Goal: Information Seeking & Learning: Find specific fact

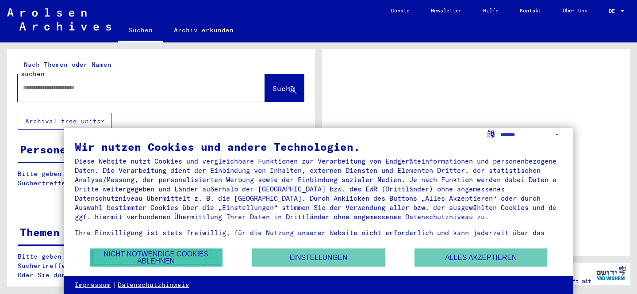
click at [172, 258] on button "Nicht notwendige Cookies ablehnen" at bounding box center [156, 258] width 133 height 18
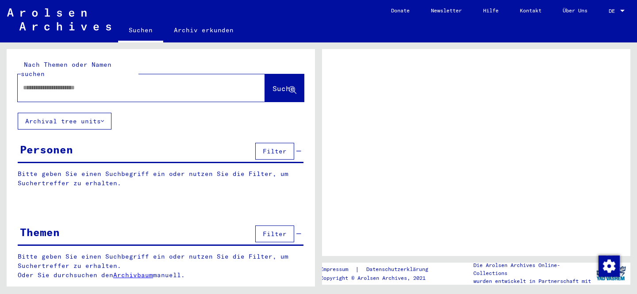
click at [281, 147] on span "Filter" at bounding box center [275, 151] width 24 height 8
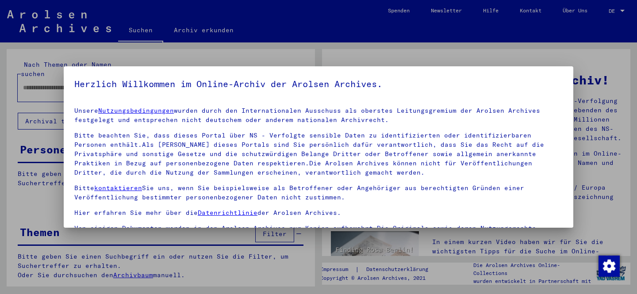
scroll to position [21, 0]
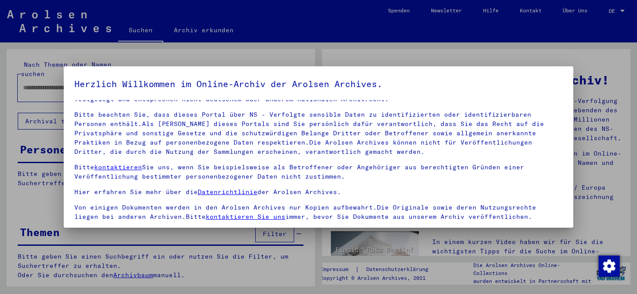
click at [384, 11] on div at bounding box center [318, 147] width 637 height 294
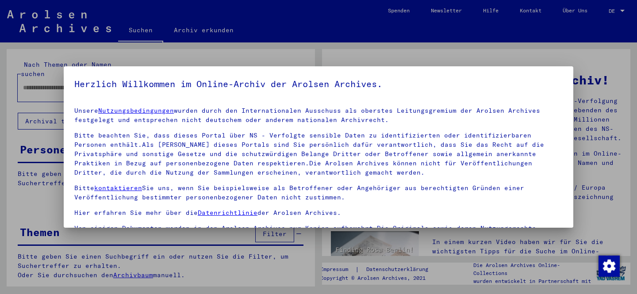
click at [530, 38] on div at bounding box center [318, 147] width 637 height 294
click at [608, 123] on div at bounding box center [318, 147] width 637 height 294
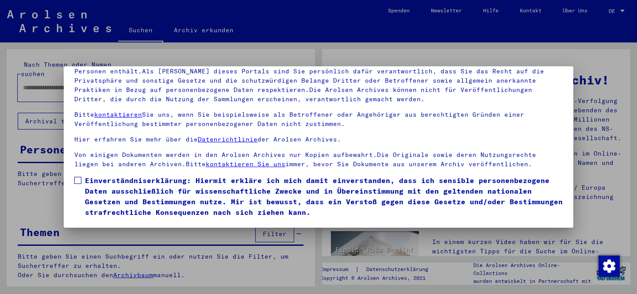
click at [475, 216] on span "Einverständniserklärung: Hiermit erkläre ich mich damit einverstanden, dass ich…" at bounding box center [324, 196] width 478 height 42
click at [411, 260] on div at bounding box center [318, 147] width 637 height 294
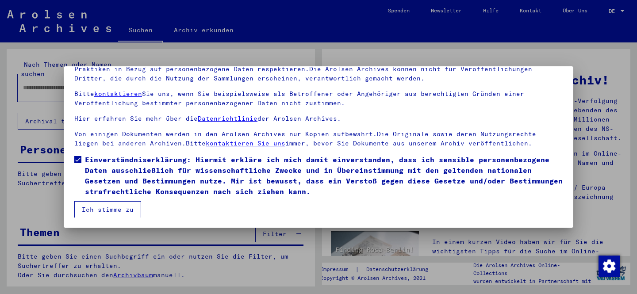
click at [122, 205] on button "Ich stimme zu" at bounding box center [107, 209] width 67 height 17
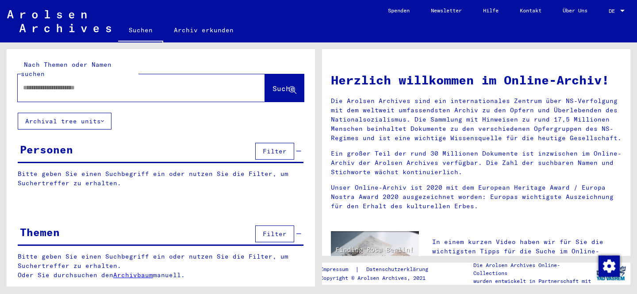
click at [618, 11] on span "DE" at bounding box center [614, 11] width 10 height 6
click at [608, 30] on span "Deutsch" at bounding box center [601, 31] width 22 height 7
click at [618, 7] on div "DE DE" at bounding box center [618, 8] width 18 height 15
click at [613, 20] on span "English" at bounding box center [608, 16] width 36 height 16
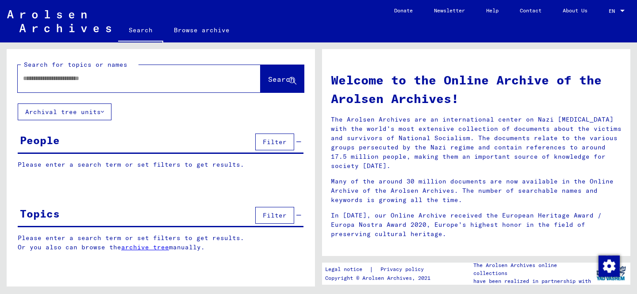
click at [219, 143] on div "People Filter" at bounding box center [161, 142] width 286 height 23
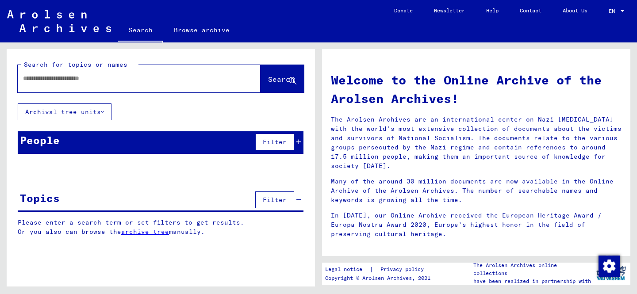
click at [219, 143] on div "People Filter" at bounding box center [161, 142] width 286 height 23
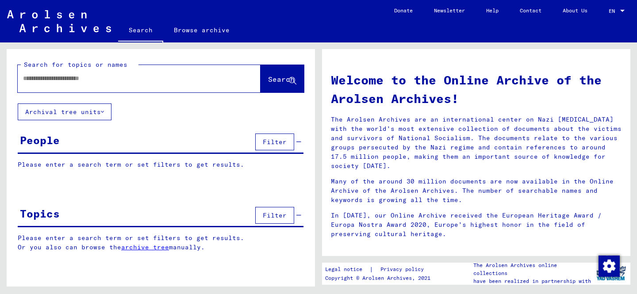
click at [82, 164] on p "Please enter a search term or set filters to get results." at bounding box center [161, 164] width 286 height 9
click at [94, 169] on p "Please enter a search term or set filters to get results." at bounding box center [161, 164] width 286 height 9
click at [115, 164] on p "Please enter a search term or set filters to get results." at bounding box center [161, 164] width 286 height 9
click at [278, 143] on span "Filter" at bounding box center [275, 142] width 24 height 8
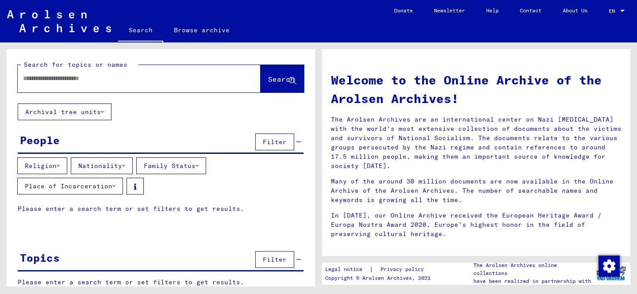
click at [93, 208] on p "Please enter a search term or set filters to get results." at bounding box center [161, 208] width 286 height 9
click at [98, 188] on button "Place of Incarceration" at bounding box center [70, 186] width 106 height 17
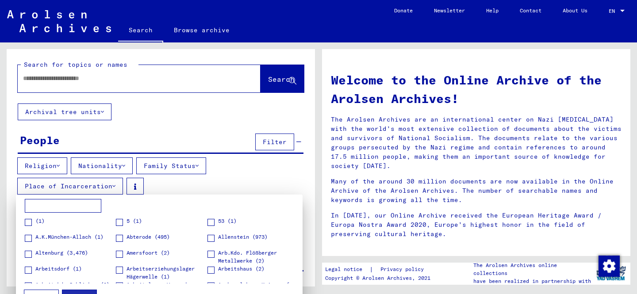
click at [98, 188] on div at bounding box center [318, 147] width 637 height 294
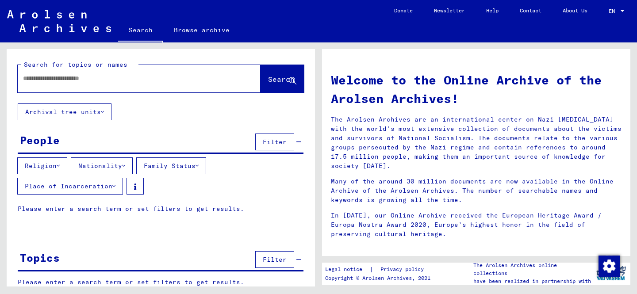
click at [72, 206] on p "Please enter a search term or set filters to get results." at bounding box center [161, 208] width 286 height 9
click at [83, 212] on p "Please enter a search term or set filters to get results." at bounding box center [161, 208] width 286 height 9
click at [104, 82] on input "text" at bounding box center [128, 78] width 211 height 9
type input "*"
type input "******"
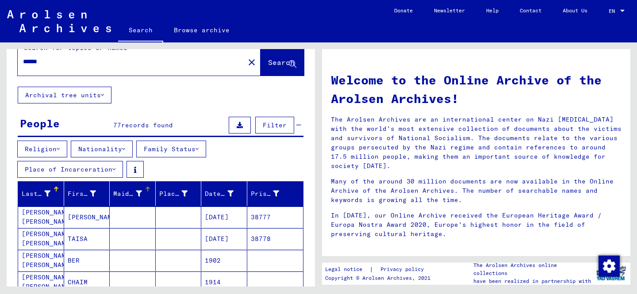
scroll to position [24, 0]
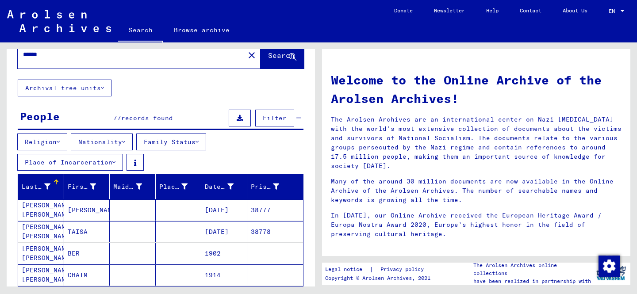
click at [41, 207] on mat-cell "[PERSON_NAME] [PERSON_NAME]" at bounding box center [41, 210] width 46 height 21
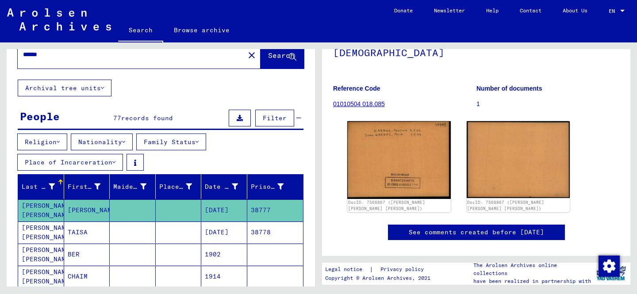
scroll to position [146, 0]
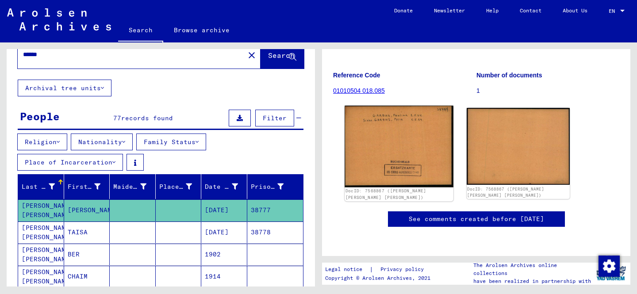
click at [388, 106] on img at bounding box center [399, 146] width 108 height 81
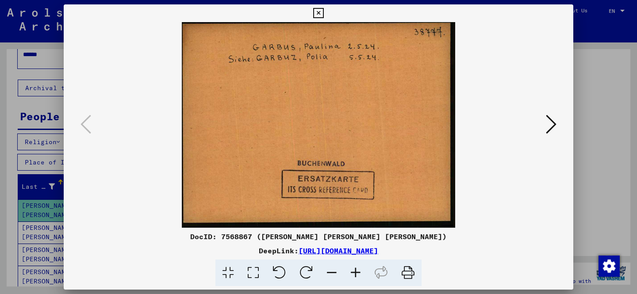
click at [553, 127] on icon at bounding box center [551, 124] width 11 height 21
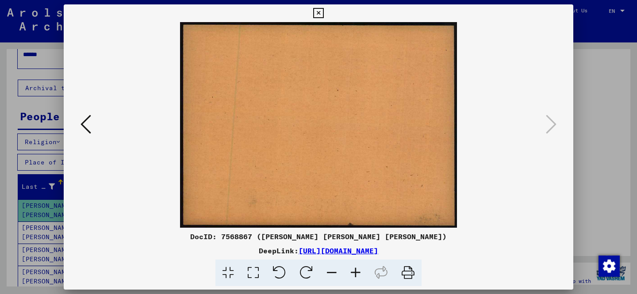
click at [320, 12] on icon at bounding box center [318, 13] width 10 height 11
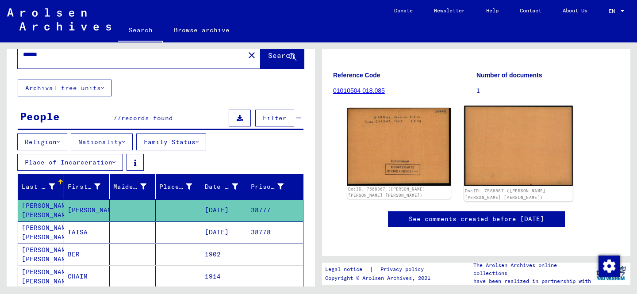
click at [526, 106] on img at bounding box center [518, 146] width 108 height 81
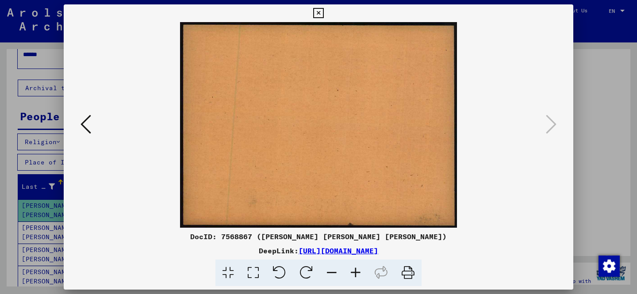
click at [594, 22] on div at bounding box center [318, 147] width 637 height 294
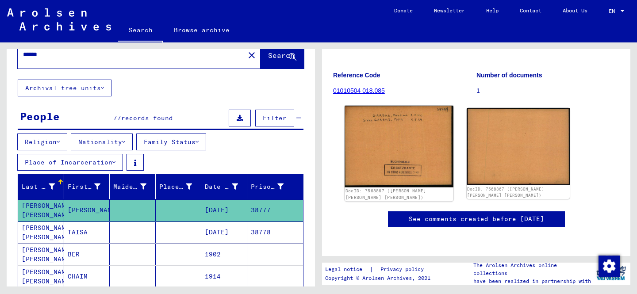
click at [400, 106] on img at bounding box center [399, 146] width 108 height 81
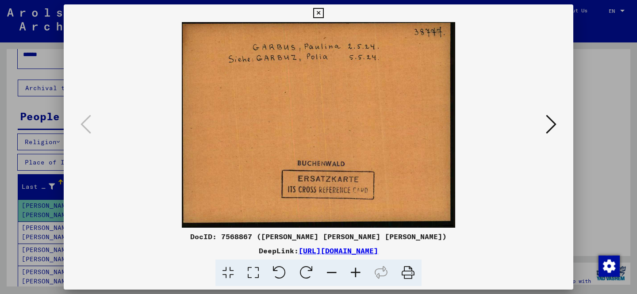
click at [600, 91] on div at bounding box center [318, 147] width 637 height 294
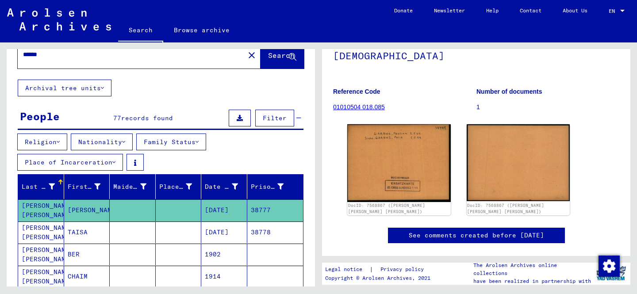
scroll to position [68, 0]
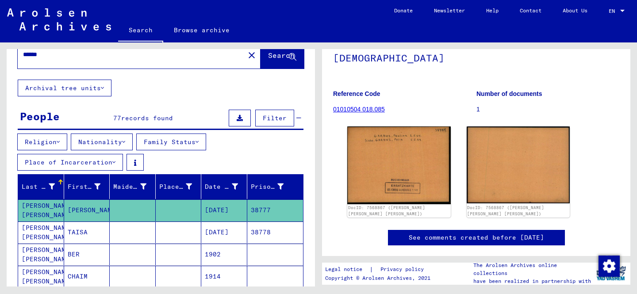
click at [256, 211] on mat-cell "38777" at bounding box center [275, 211] width 56 height 22
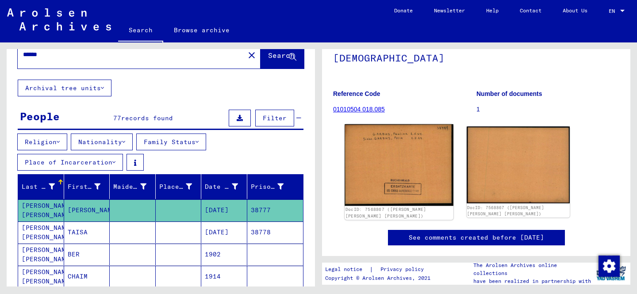
scroll to position [63, 0]
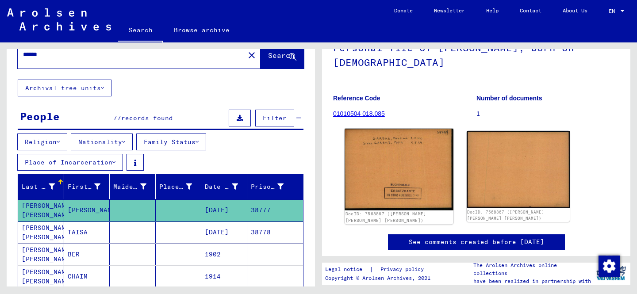
click at [401, 179] on img at bounding box center [399, 169] width 108 height 81
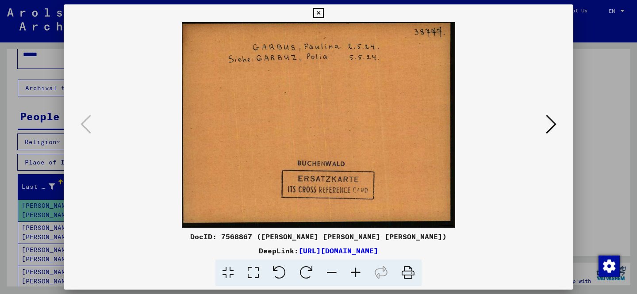
click at [332, 252] on link "[URL][DOMAIN_NAME]" at bounding box center [339, 251] width 80 height 9
click at [606, 43] on div at bounding box center [318, 147] width 637 height 294
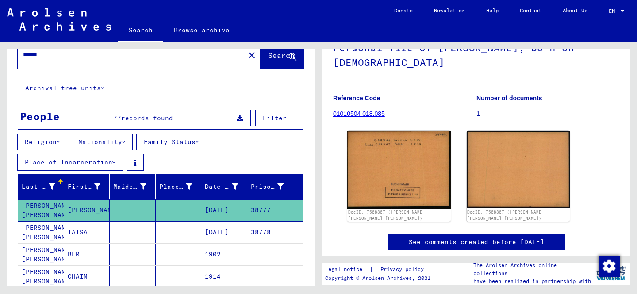
click at [84, 239] on mat-cell "TAISA" at bounding box center [87, 233] width 46 height 22
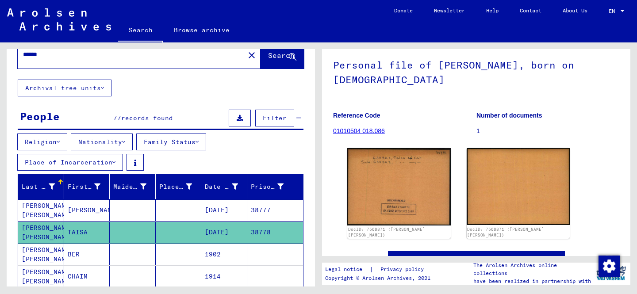
scroll to position [45, 0]
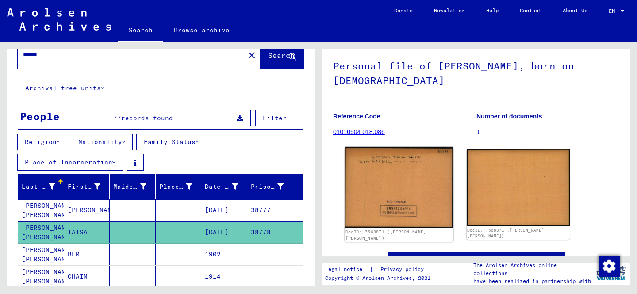
click at [408, 179] on img at bounding box center [399, 187] width 108 height 81
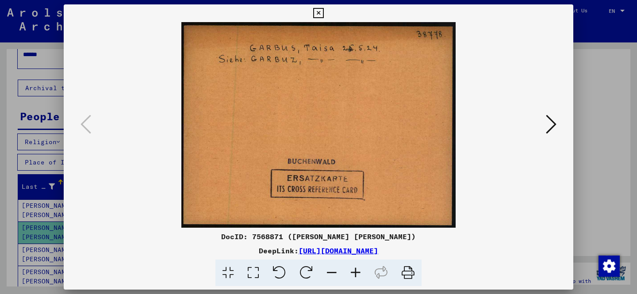
click at [551, 127] on icon at bounding box center [551, 124] width 11 height 21
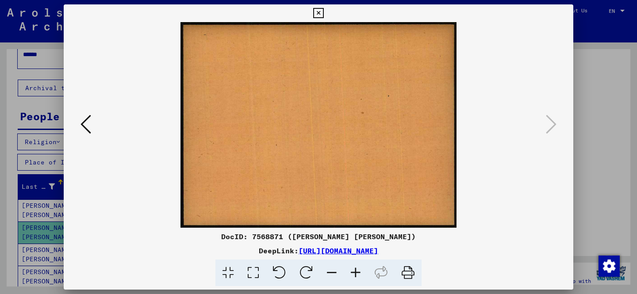
click at [601, 96] on div at bounding box center [318, 147] width 637 height 294
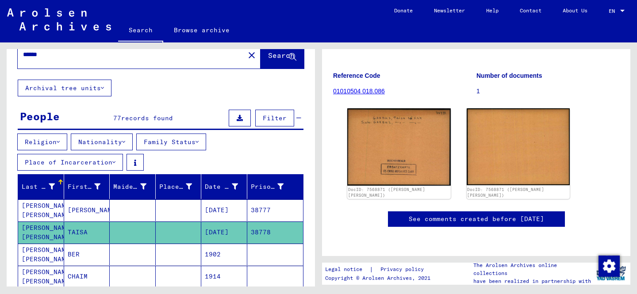
scroll to position [31, 0]
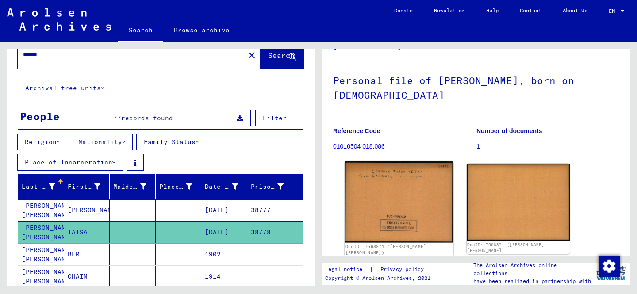
click at [390, 209] on img at bounding box center [399, 202] width 108 height 81
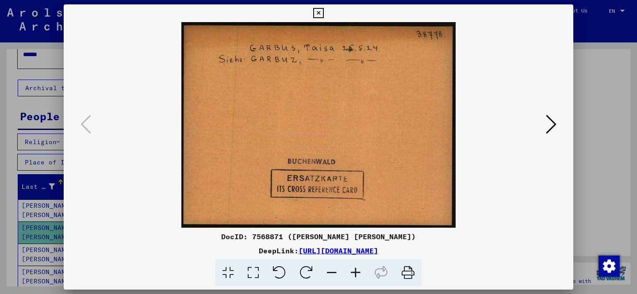
click at [587, 85] on div at bounding box center [318, 147] width 637 height 294
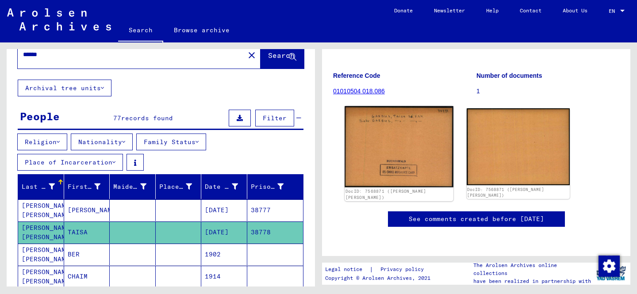
scroll to position [91, 0]
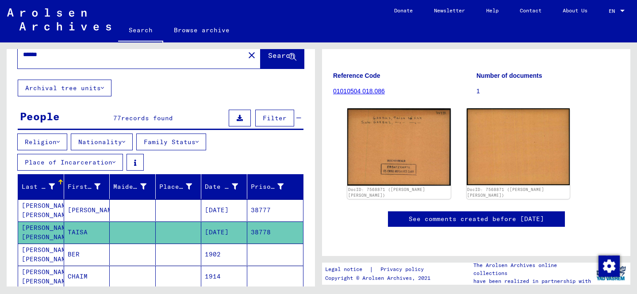
click at [358, 95] on link "01010504 018.086" at bounding box center [359, 91] width 52 height 7
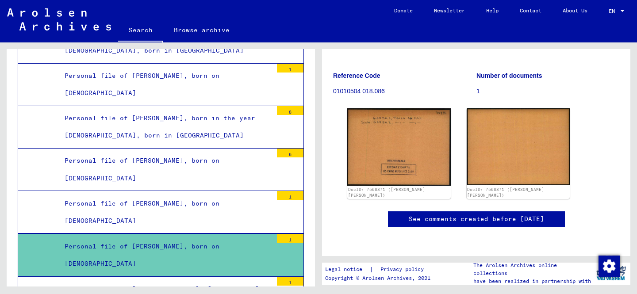
scroll to position [282, 0]
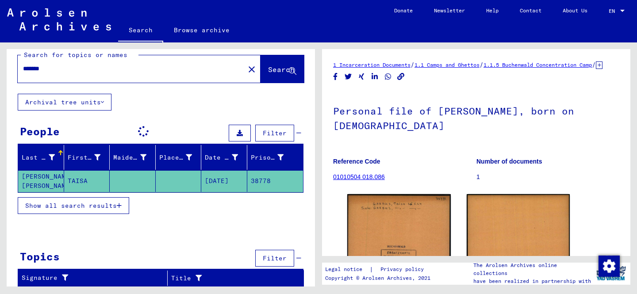
scroll to position [9, 0]
click at [88, 202] on span "Show all search results" at bounding box center [71, 206] width 92 height 8
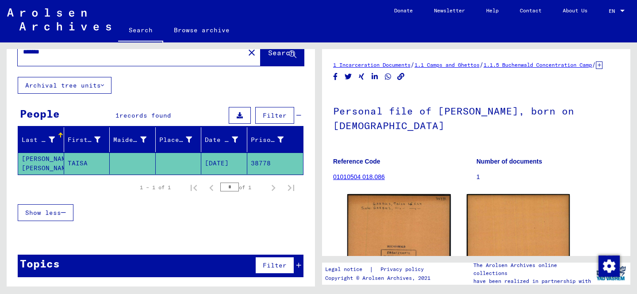
scroll to position [0, 0]
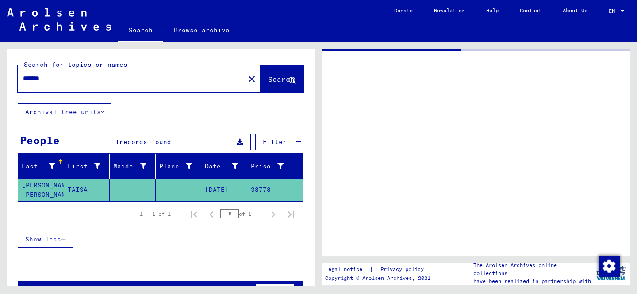
type input "******"
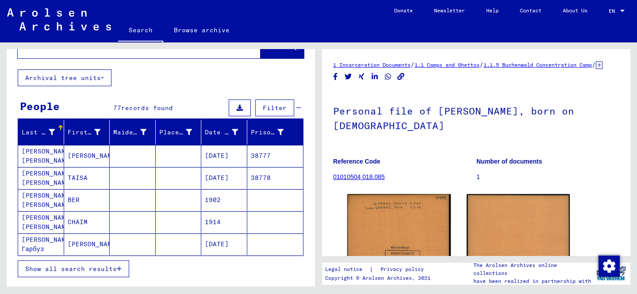
scroll to position [37, 0]
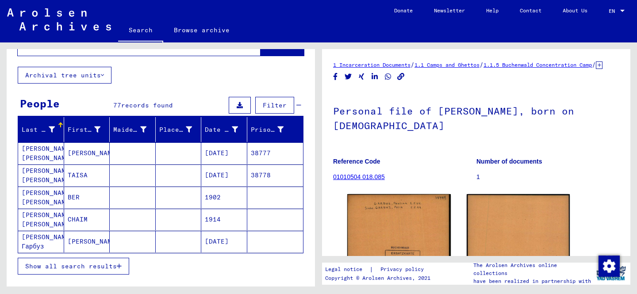
click at [74, 197] on mat-cell "BER" at bounding box center [87, 198] width 46 height 22
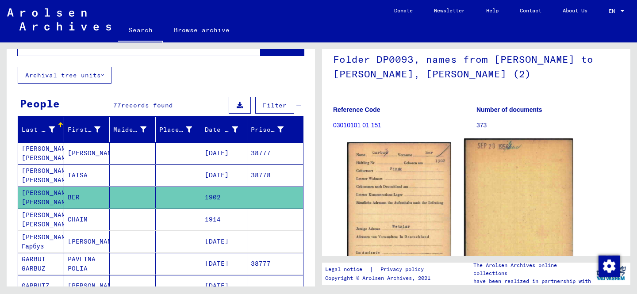
scroll to position [69, 0]
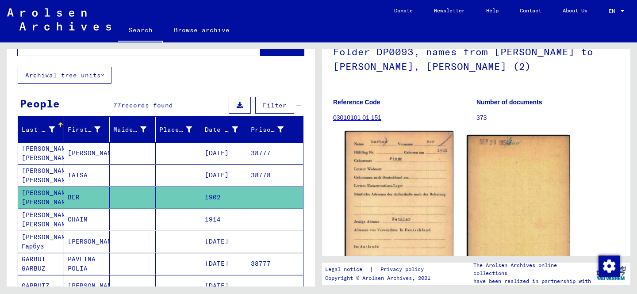
click at [411, 201] on img at bounding box center [399, 206] width 108 height 150
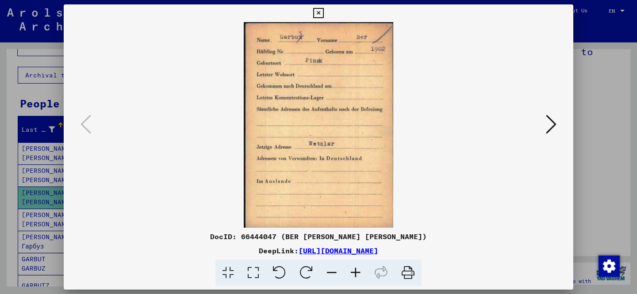
click at [555, 126] on icon at bounding box center [551, 124] width 11 height 21
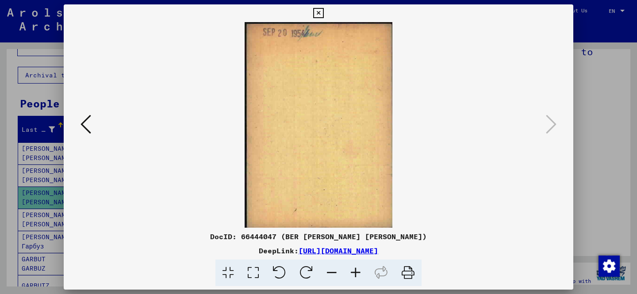
click at [88, 140] on div at bounding box center [319, 125] width 510 height 206
click at [602, 51] on div at bounding box center [318, 147] width 637 height 294
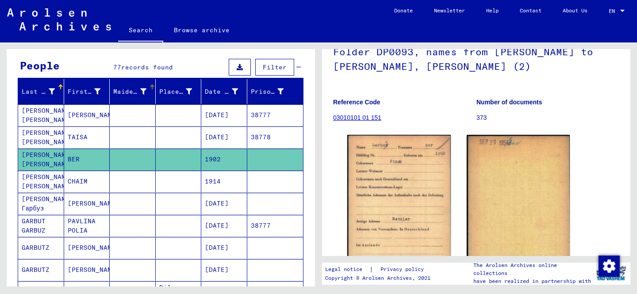
scroll to position [80, 0]
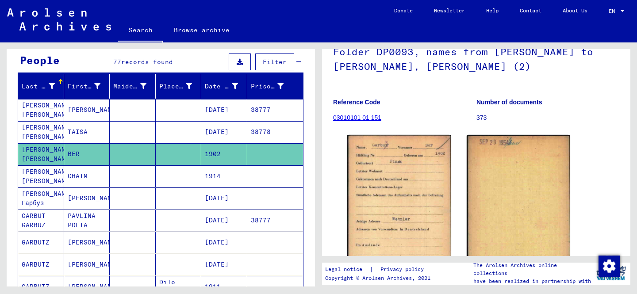
click at [71, 176] on mat-cell "CHAIM" at bounding box center [87, 177] width 46 height 22
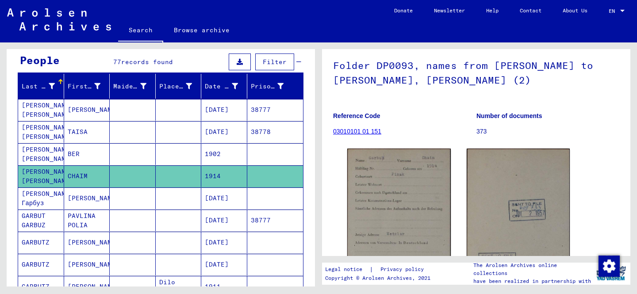
scroll to position [77, 0]
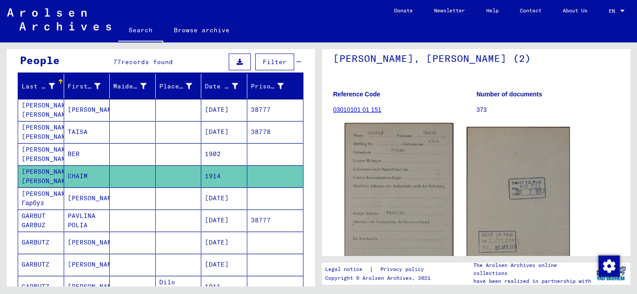
click at [422, 165] on img at bounding box center [399, 198] width 108 height 151
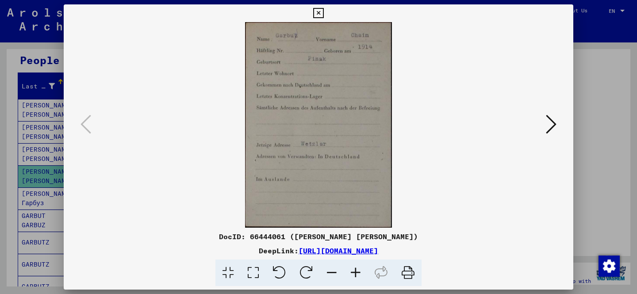
click at [549, 122] on icon at bounding box center [551, 124] width 11 height 21
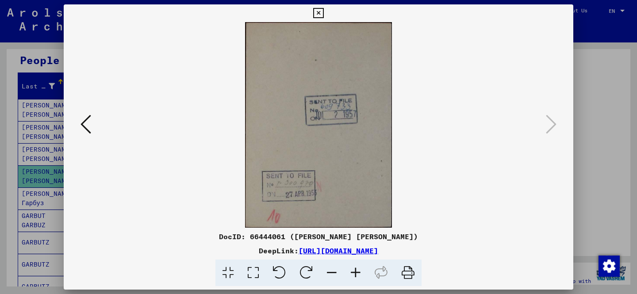
click at [606, 107] on div at bounding box center [318, 147] width 637 height 294
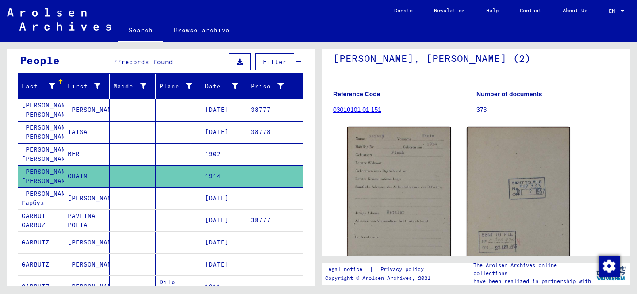
click at [160, 197] on mat-cell at bounding box center [179, 199] width 46 height 22
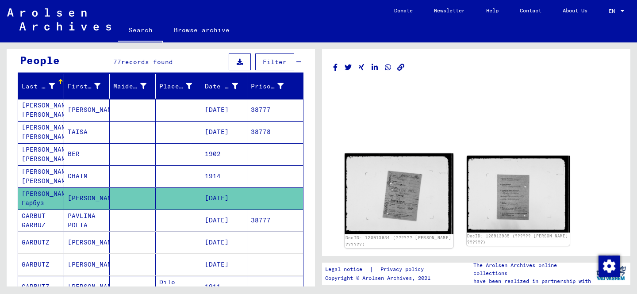
click at [401, 193] on img at bounding box center [399, 194] width 108 height 81
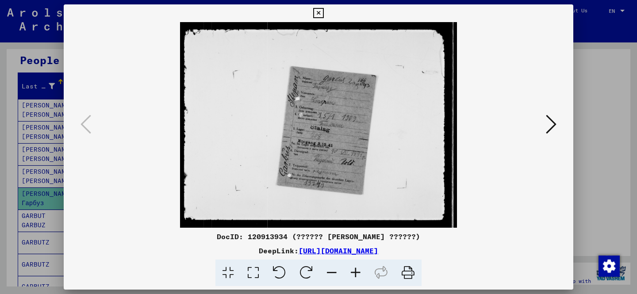
click button at bounding box center [318, 13] width 15 height 18
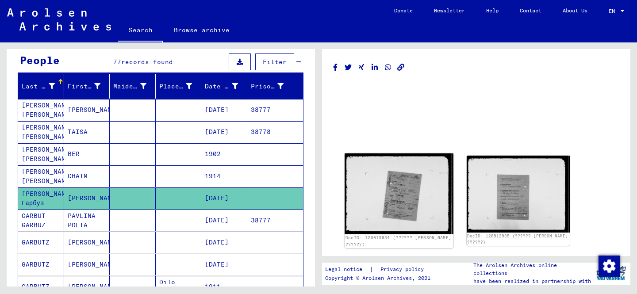
click at [401, 193] on img at bounding box center [399, 194] width 108 height 81
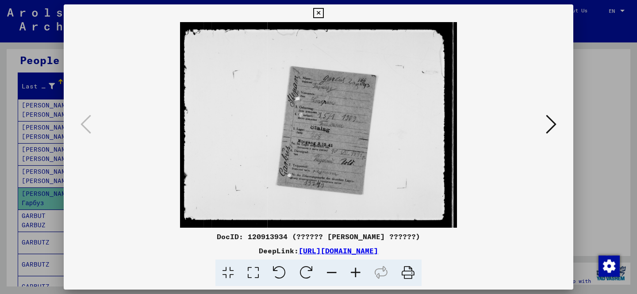
click at [551, 124] on icon at bounding box center [551, 124] width 11 height 21
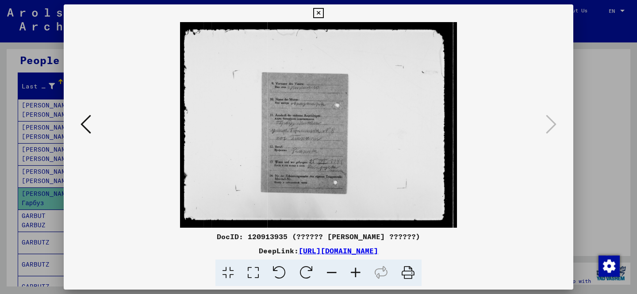
click at [351, 276] on icon at bounding box center [356, 273] width 24 height 27
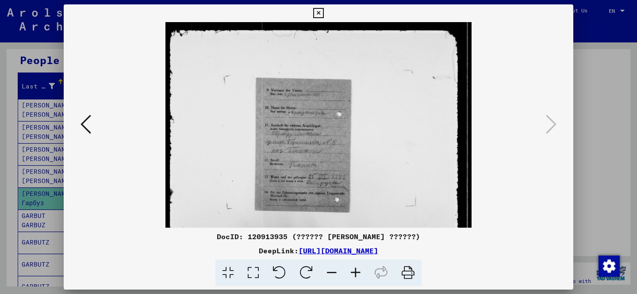
click at [351, 276] on icon at bounding box center [356, 273] width 24 height 27
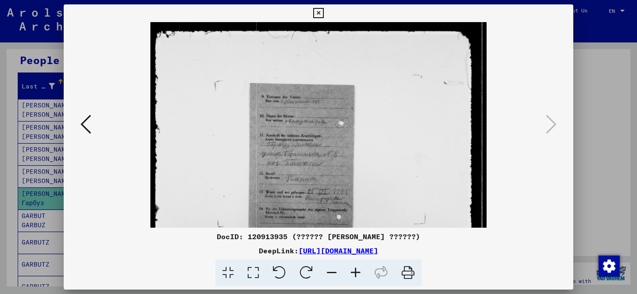
click at [351, 276] on icon at bounding box center [356, 273] width 24 height 27
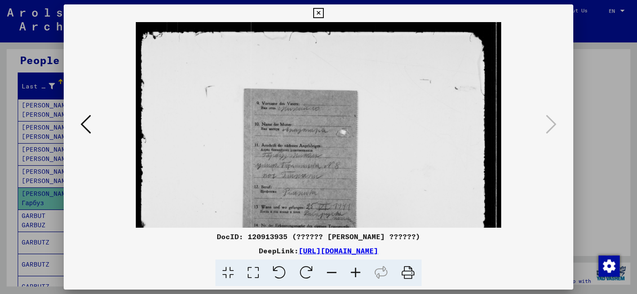
click at [351, 276] on icon at bounding box center [356, 273] width 24 height 27
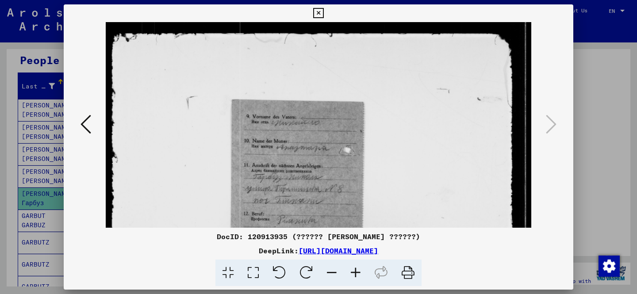
click at [351, 276] on icon at bounding box center [356, 273] width 24 height 27
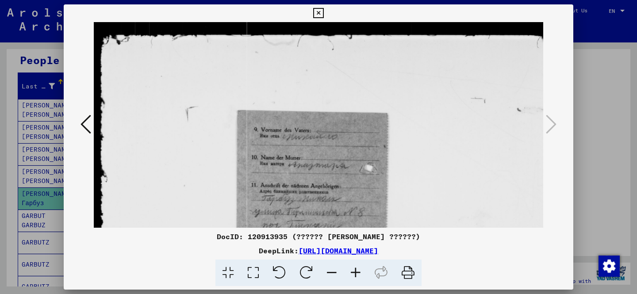
click at [351, 276] on icon at bounding box center [356, 273] width 24 height 27
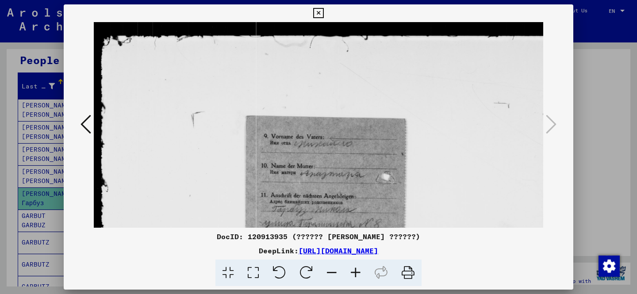
click at [351, 276] on icon at bounding box center [356, 273] width 24 height 27
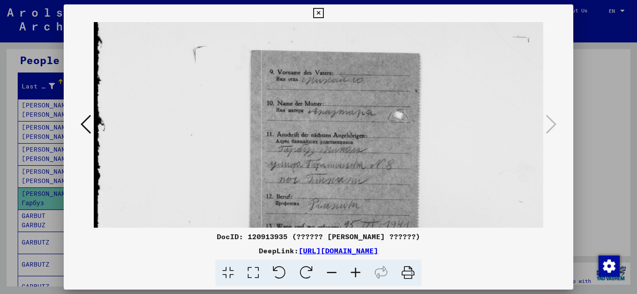
scroll to position [72, 4]
drag, startPoint x: 374, startPoint y: 189, endPoint x: 370, endPoint y: 118, distance: 71.4
click at [370, 118] on img at bounding box center [361, 152] width 544 height 405
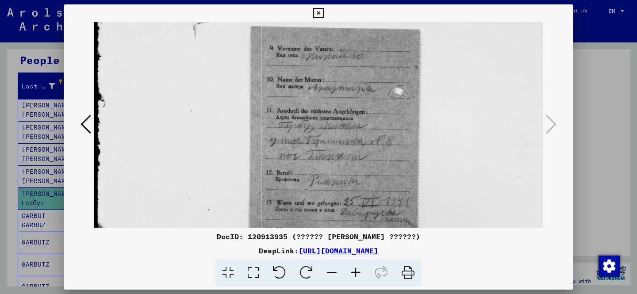
scroll to position [98, 4]
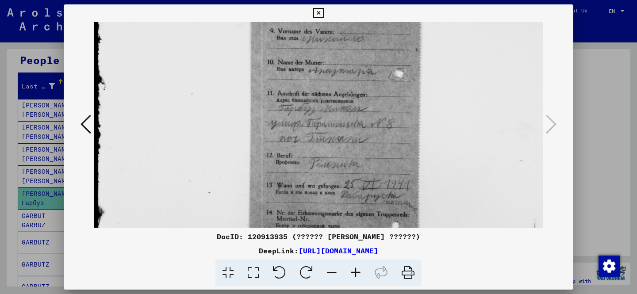
drag, startPoint x: 360, startPoint y: 191, endPoint x: 361, endPoint y: 150, distance: 40.7
click at [361, 150] on img at bounding box center [362, 112] width 544 height 405
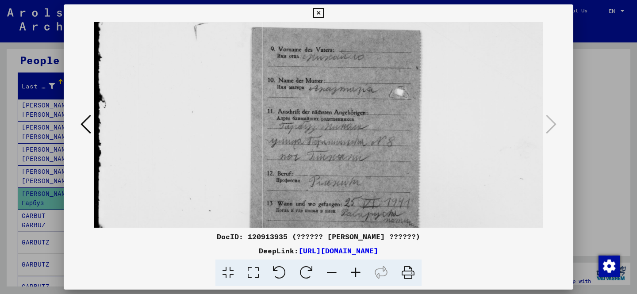
scroll to position [91, 3]
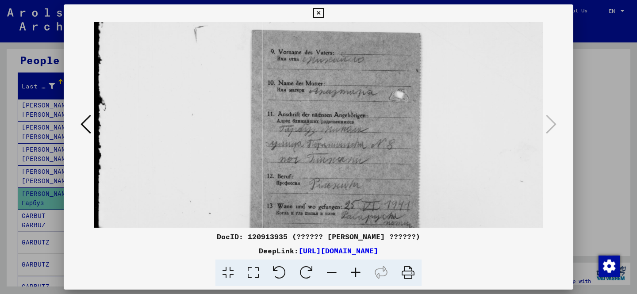
drag, startPoint x: 361, startPoint y: 151, endPoint x: 361, endPoint y: 172, distance: 21.2
click at [361, 172] on img at bounding box center [363, 133] width 544 height 405
click at [358, 269] on icon at bounding box center [356, 273] width 24 height 27
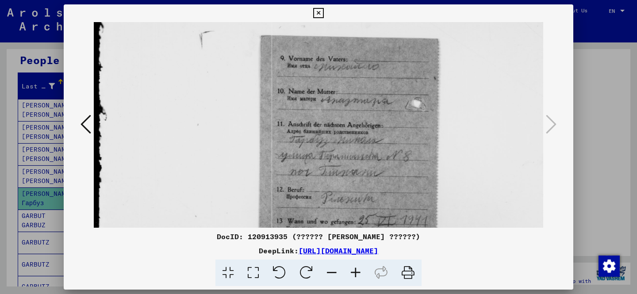
click at [358, 269] on icon at bounding box center [356, 273] width 24 height 27
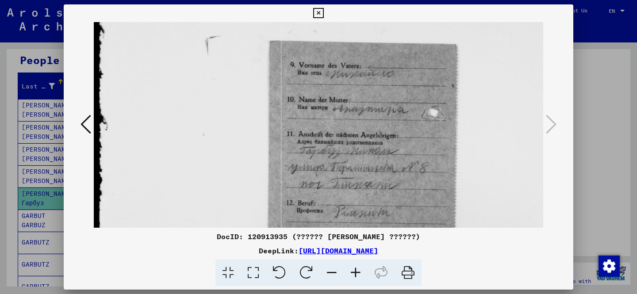
click at [358, 269] on icon at bounding box center [356, 273] width 24 height 27
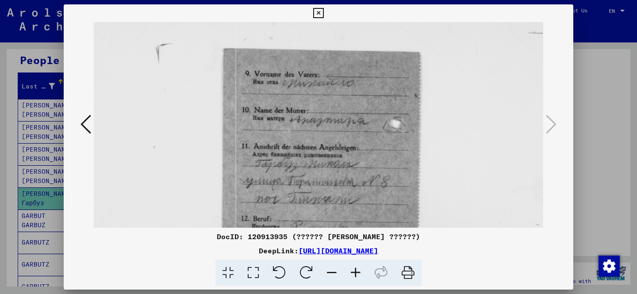
scroll to position [89, 63]
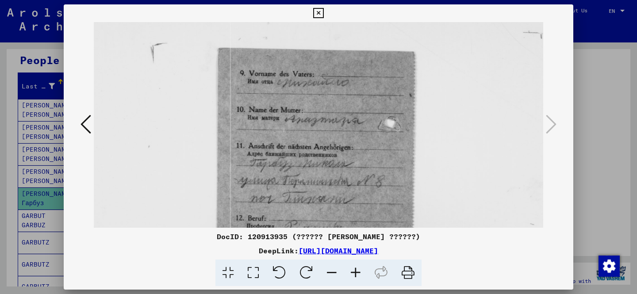
drag, startPoint x: 396, startPoint y: 195, endPoint x: 335, endPoint y: 197, distance: 60.2
click at [335, 197] on img at bounding box center [348, 168] width 634 height 471
click at [609, 23] on div at bounding box center [318, 147] width 637 height 294
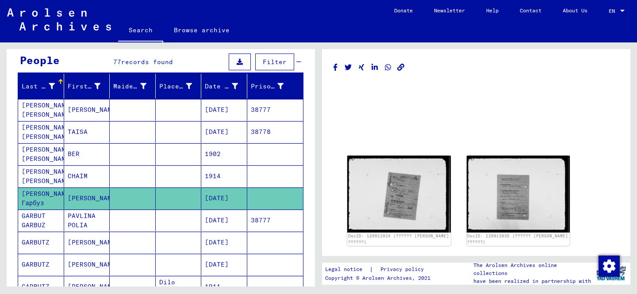
click at [87, 222] on mat-cell "PAVLINA POLIA" at bounding box center [87, 221] width 46 height 22
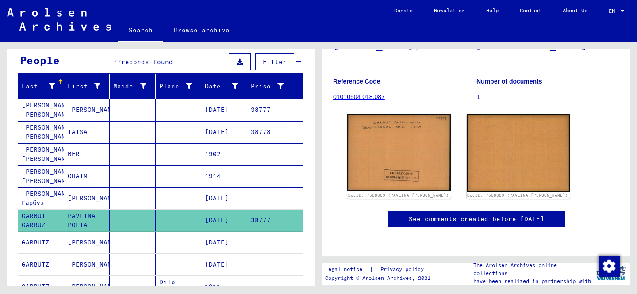
scroll to position [115, 0]
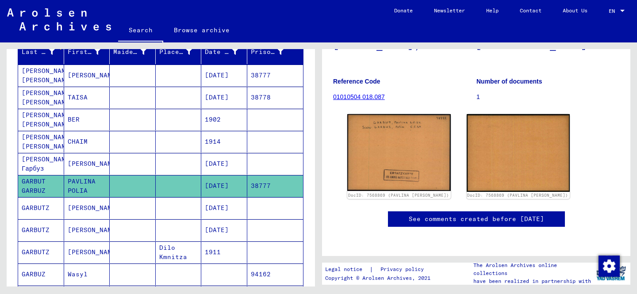
click at [84, 211] on mat-cell "[PERSON_NAME]" at bounding box center [87, 208] width 46 height 22
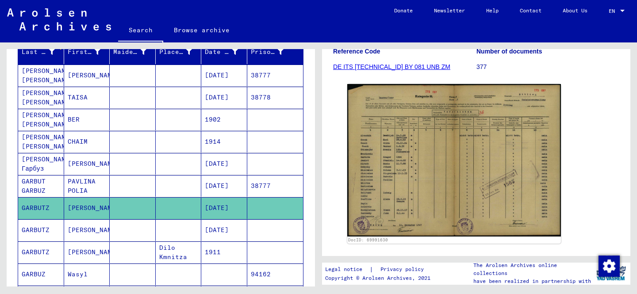
scroll to position [148, 0]
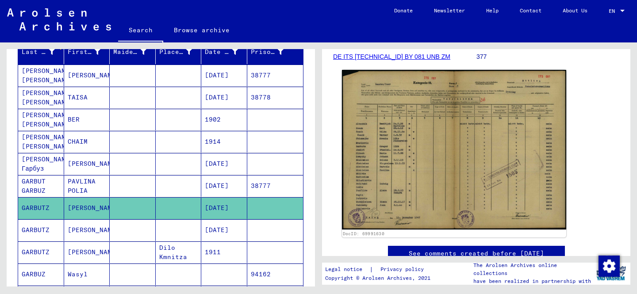
click at [455, 164] on img at bounding box center [454, 150] width 224 height 160
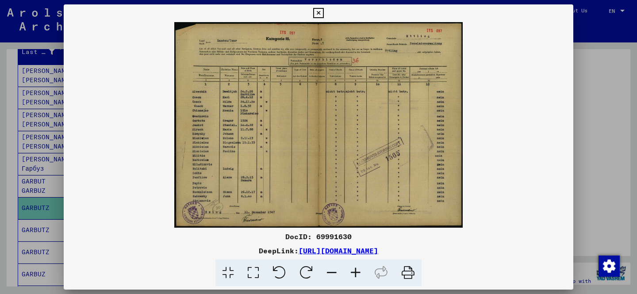
click at [363, 275] on icon at bounding box center [356, 273] width 24 height 27
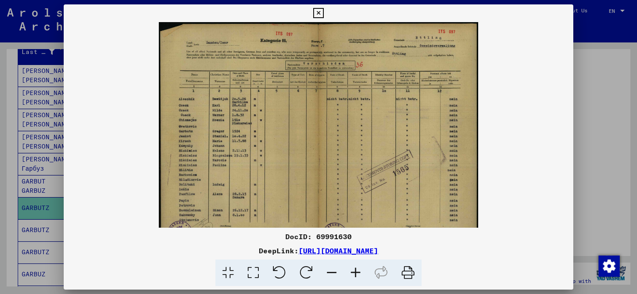
click at [357, 273] on icon at bounding box center [356, 273] width 24 height 27
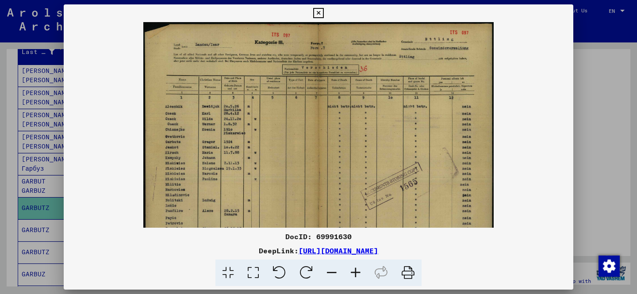
click at [357, 273] on icon at bounding box center [356, 273] width 24 height 27
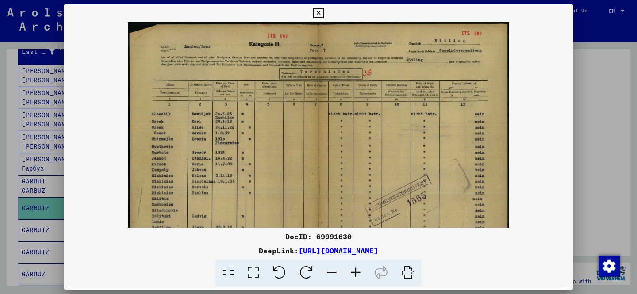
click at [357, 273] on icon at bounding box center [356, 273] width 24 height 27
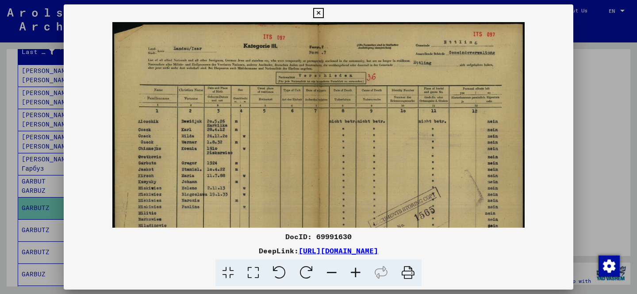
click at [357, 273] on icon at bounding box center [356, 273] width 24 height 27
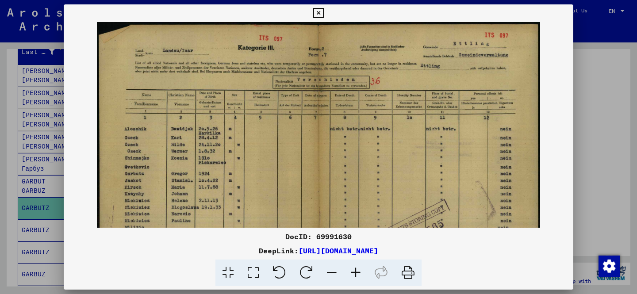
click at [357, 273] on icon at bounding box center [356, 273] width 24 height 27
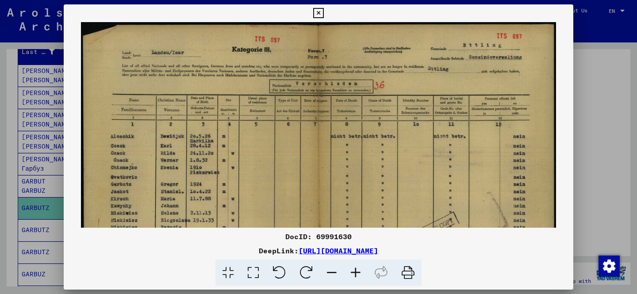
click at [601, 28] on div at bounding box center [318, 147] width 637 height 294
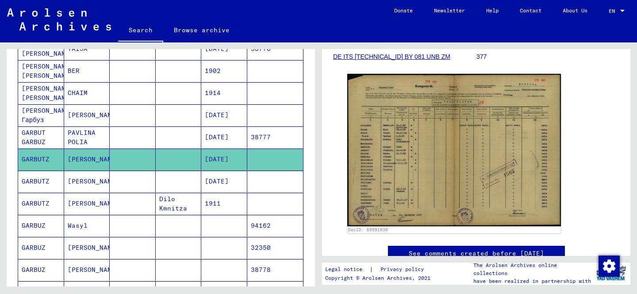
scroll to position [164, 0]
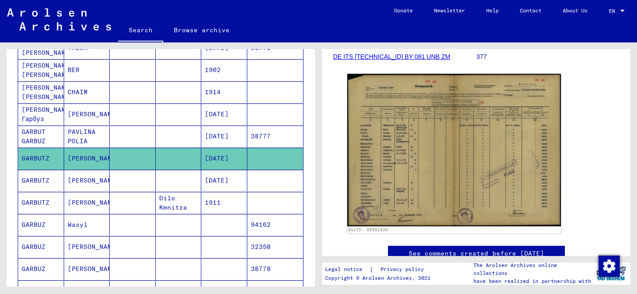
click at [98, 175] on mat-cell "[PERSON_NAME]" at bounding box center [87, 181] width 46 height 22
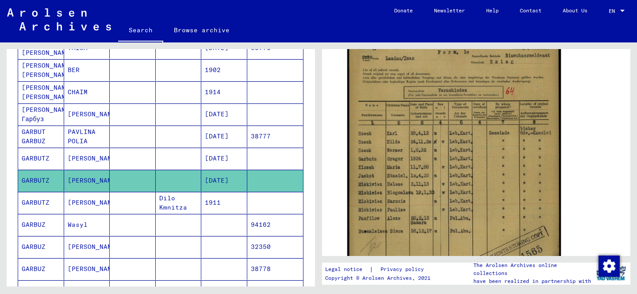
scroll to position [201, 0]
click at [87, 198] on mat-cell "[PERSON_NAME]" at bounding box center [87, 203] width 46 height 22
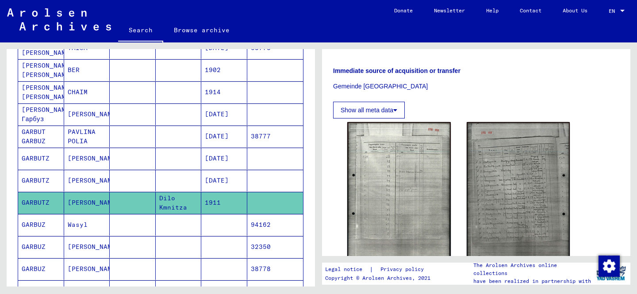
scroll to position [408, 0]
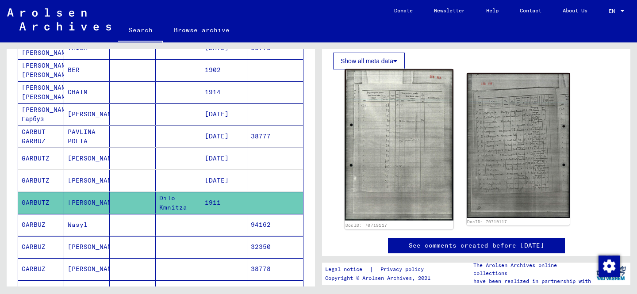
click at [391, 131] on img at bounding box center [399, 144] width 108 height 151
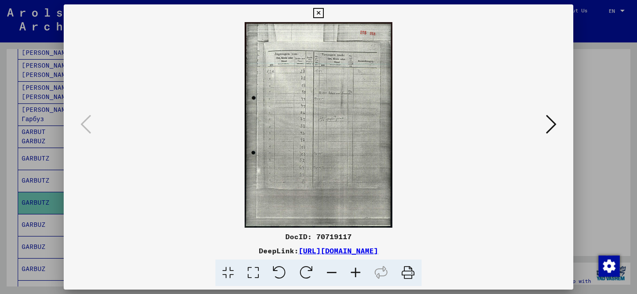
click at [551, 123] on icon at bounding box center [551, 124] width 11 height 21
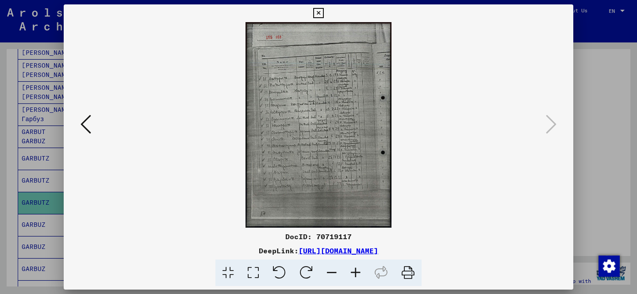
click at [357, 273] on icon at bounding box center [356, 273] width 24 height 27
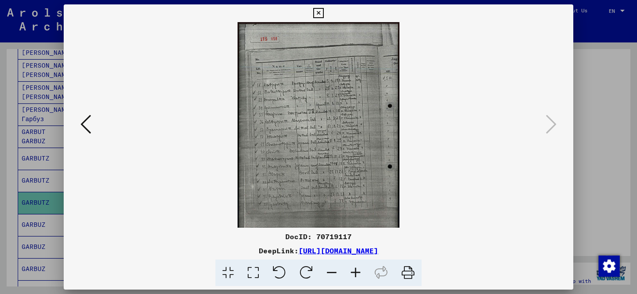
click at [357, 273] on icon at bounding box center [356, 273] width 24 height 27
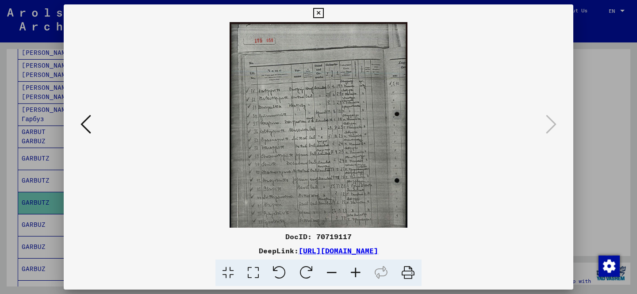
click at [357, 273] on icon at bounding box center [356, 273] width 24 height 27
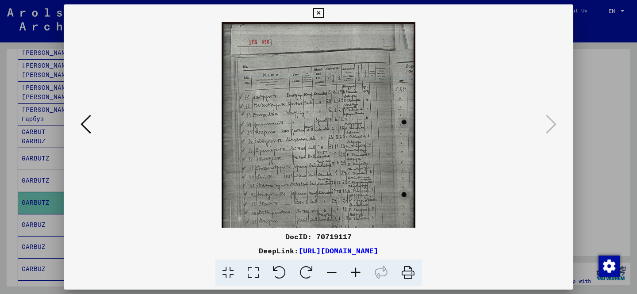
click at [357, 273] on icon at bounding box center [356, 273] width 24 height 27
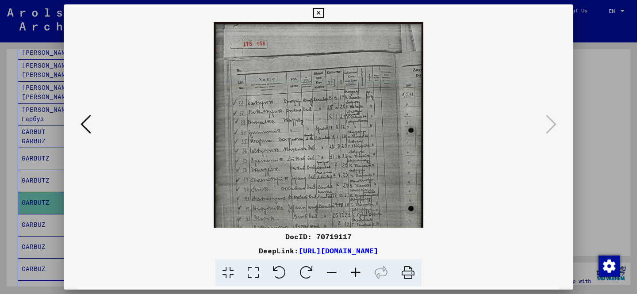
click at [357, 273] on icon at bounding box center [356, 273] width 24 height 27
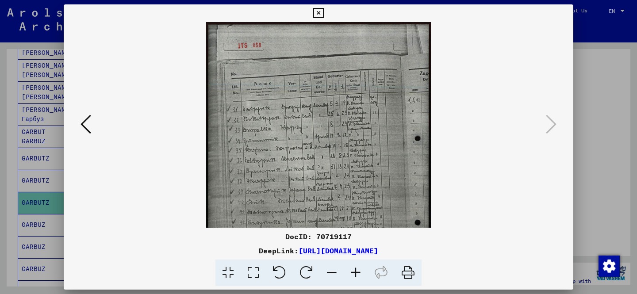
click at [357, 273] on icon at bounding box center [356, 273] width 24 height 27
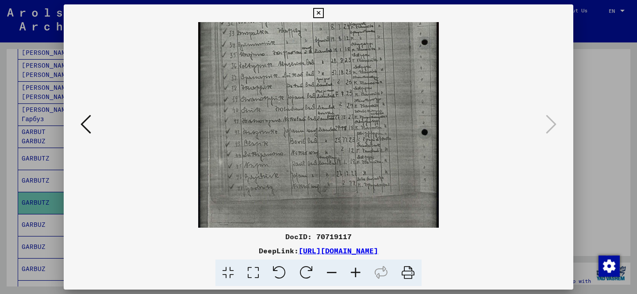
scroll to position [104, 0]
drag, startPoint x: 312, startPoint y: 158, endPoint x: 312, endPoint y: 54, distance: 104.0
click at [312, 54] on img at bounding box center [318, 87] width 241 height 339
click at [357, 270] on icon at bounding box center [356, 273] width 24 height 27
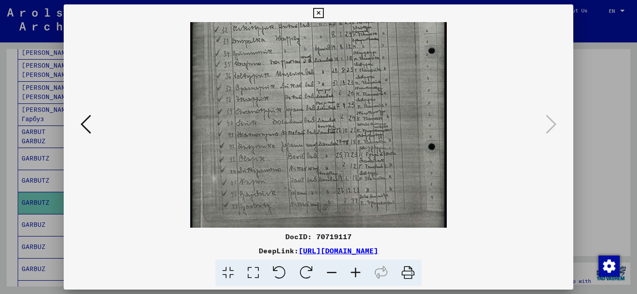
click at [357, 270] on icon at bounding box center [356, 273] width 24 height 27
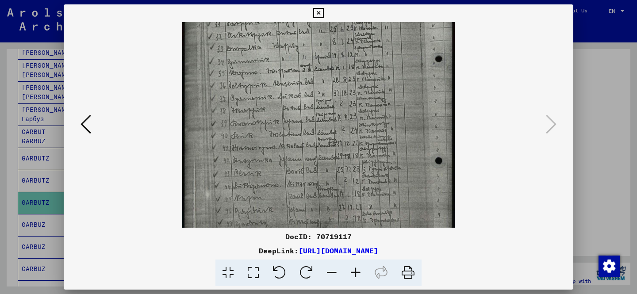
click at [357, 270] on icon at bounding box center [356, 273] width 24 height 27
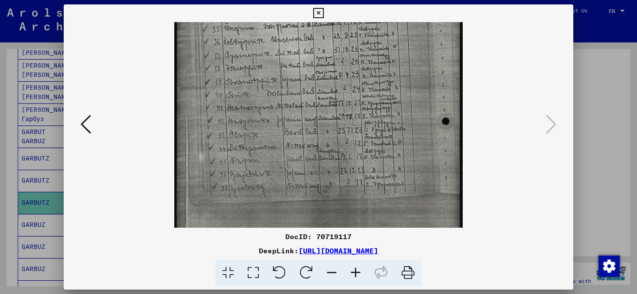
scroll to position [159, 0]
drag, startPoint x: 345, startPoint y: 143, endPoint x: 317, endPoint y: 87, distance: 62.2
click at [317, 87] on img at bounding box center [318, 65] width 288 height 405
click at [355, 265] on icon at bounding box center [356, 273] width 24 height 27
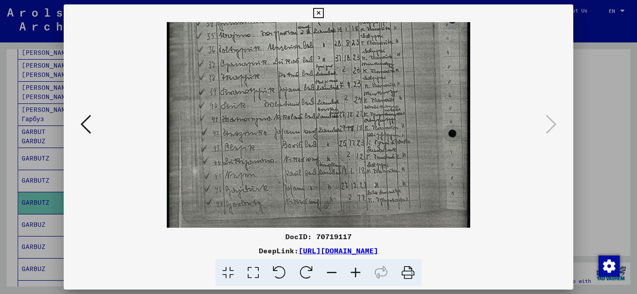
click at [355, 265] on icon at bounding box center [356, 273] width 24 height 27
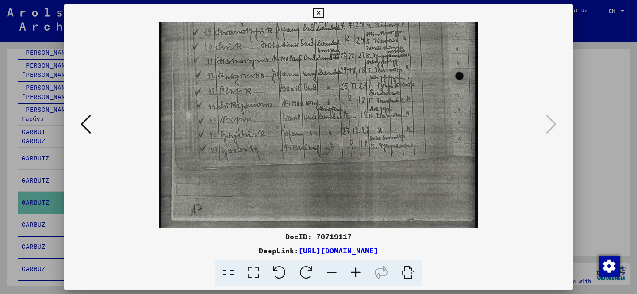
scroll to position [237, 0]
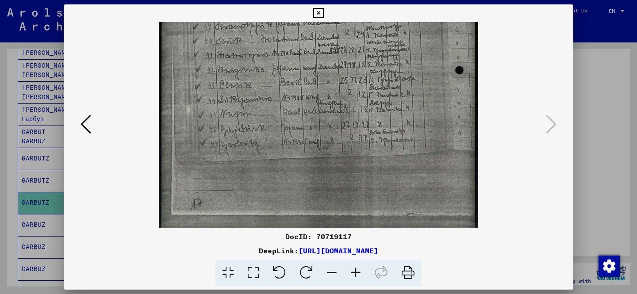
drag, startPoint x: 350, startPoint y: 153, endPoint x: 300, endPoint y: 76, distance: 92.4
click at [300, 76] on img at bounding box center [319, 9] width 320 height 449
click at [355, 269] on icon at bounding box center [356, 273] width 24 height 27
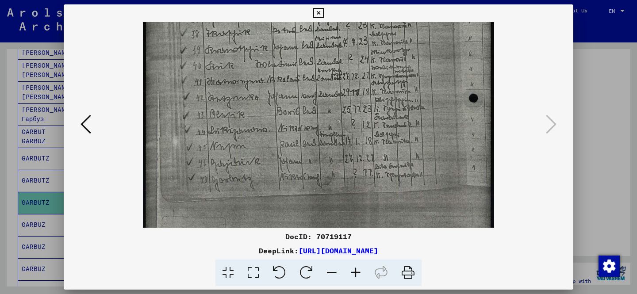
click at [355, 269] on icon at bounding box center [356, 273] width 24 height 27
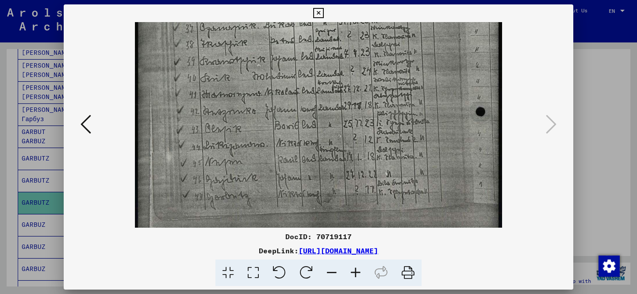
drag, startPoint x: 416, startPoint y: 207, endPoint x: 308, endPoint y: 206, distance: 108.0
click at [308, 206] on img at bounding box center [318, 43] width 367 height 516
click at [613, 83] on div at bounding box center [318, 147] width 637 height 294
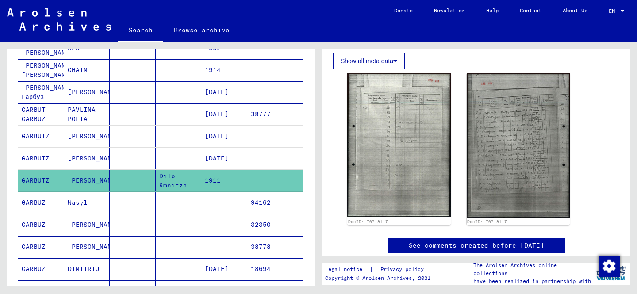
scroll to position [204, 0]
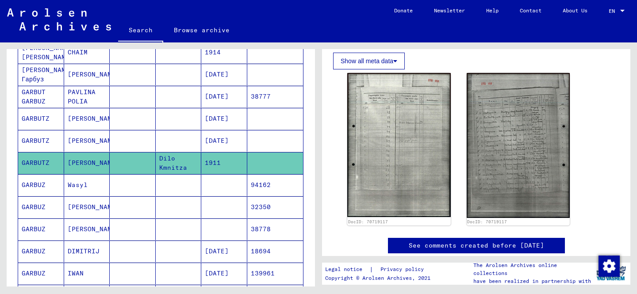
click at [83, 190] on mat-cell "Wasyl" at bounding box center [87, 185] width 46 height 22
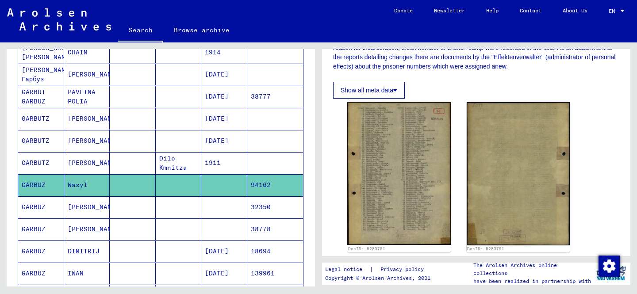
scroll to position [212, 0]
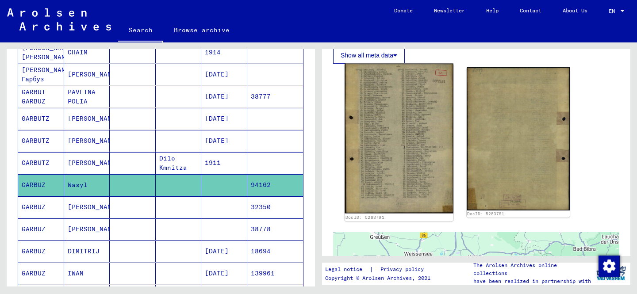
click at [392, 162] on img at bounding box center [399, 139] width 108 height 150
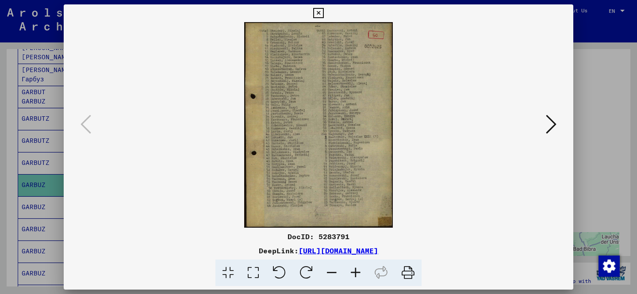
click at [357, 274] on icon at bounding box center [356, 273] width 24 height 27
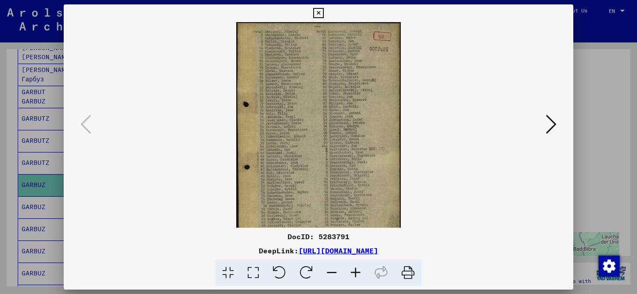
click at [357, 274] on icon at bounding box center [356, 273] width 24 height 27
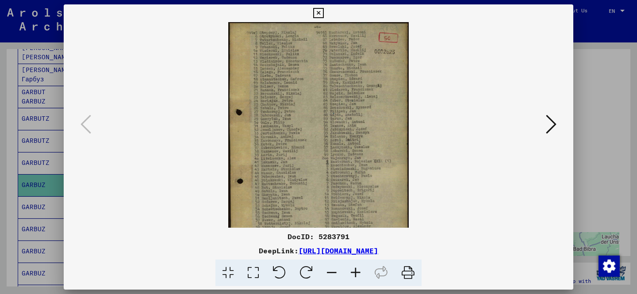
click at [357, 274] on icon at bounding box center [356, 273] width 24 height 27
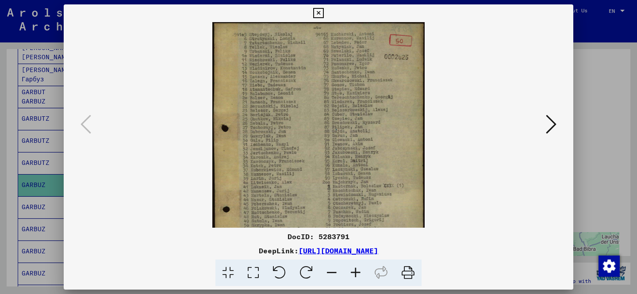
click at [357, 274] on icon at bounding box center [356, 273] width 24 height 27
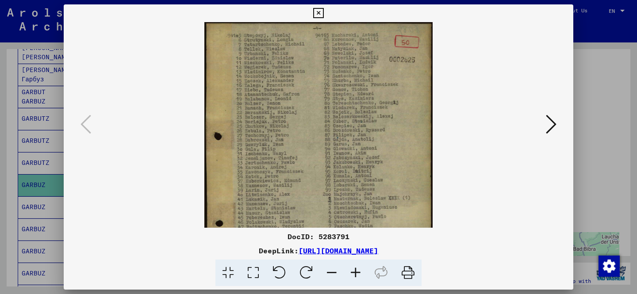
click at [357, 274] on icon at bounding box center [356, 273] width 24 height 27
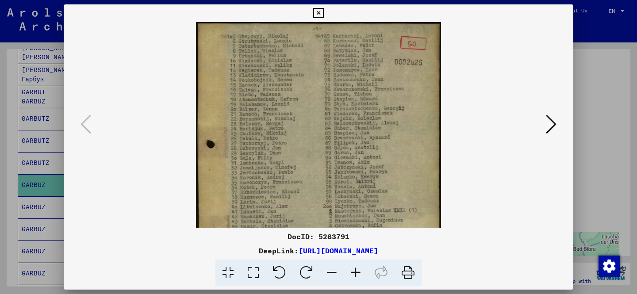
click at [357, 274] on icon at bounding box center [356, 273] width 24 height 27
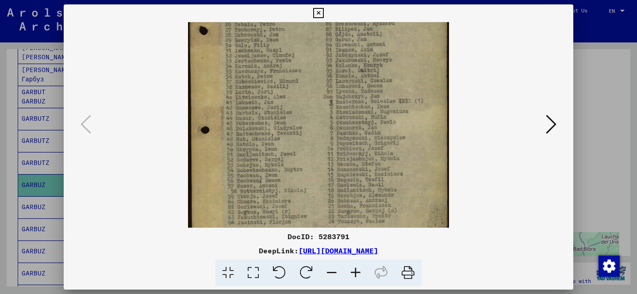
scroll to position [121, 0]
drag, startPoint x: 334, startPoint y: 171, endPoint x: 332, endPoint y: 50, distance: 121.3
click at [332, 50] on img at bounding box center [318, 81] width 261 height 361
drag, startPoint x: 327, startPoint y: 124, endPoint x: 320, endPoint y: 104, distance: 21.4
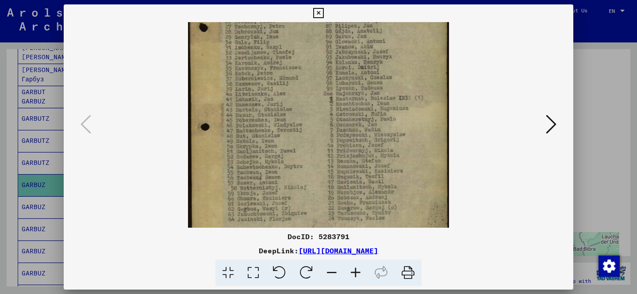
click at [320, 104] on img at bounding box center [318, 77] width 261 height 361
click at [595, 34] on div at bounding box center [318, 147] width 637 height 294
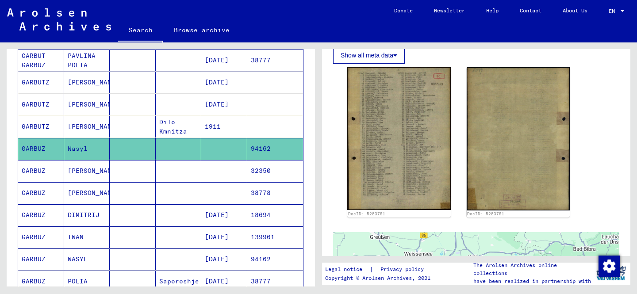
scroll to position [247, 0]
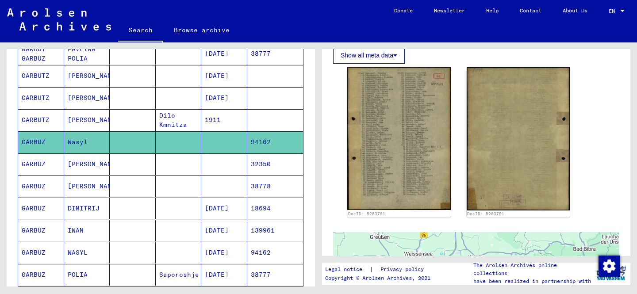
click at [104, 165] on mat-cell "[PERSON_NAME]" at bounding box center [87, 165] width 46 height 22
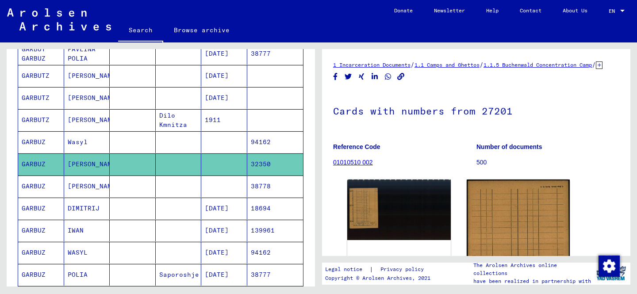
click at [122, 189] on mat-cell at bounding box center [133, 187] width 46 height 22
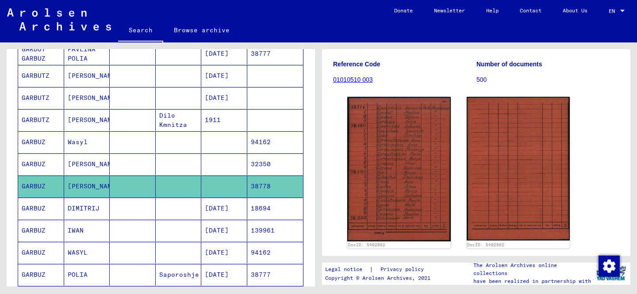
scroll to position [89, 0]
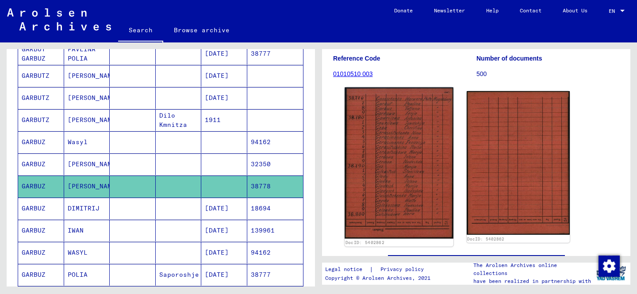
click at [385, 168] on img at bounding box center [399, 164] width 108 height 152
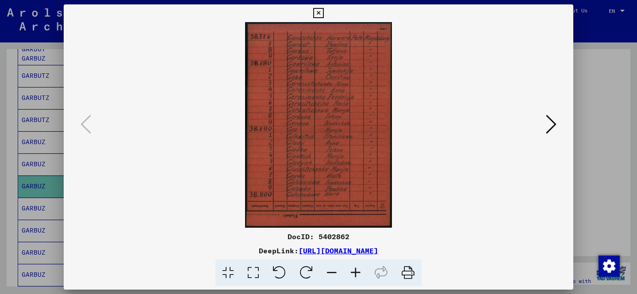
click at [591, 59] on div at bounding box center [318, 147] width 637 height 294
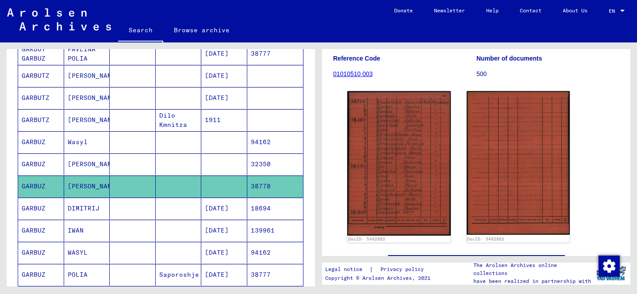
click at [99, 214] on mat-cell "DIMITRIJ" at bounding box center [87, 209] width 46 height 22
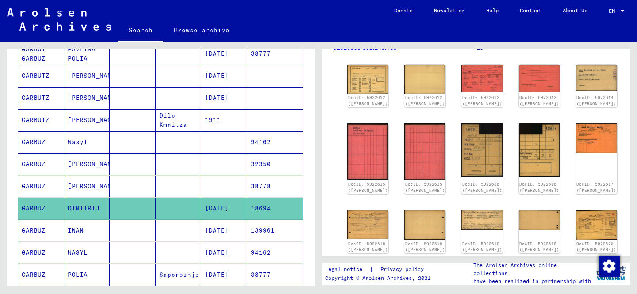
scroll to position [131, 0]
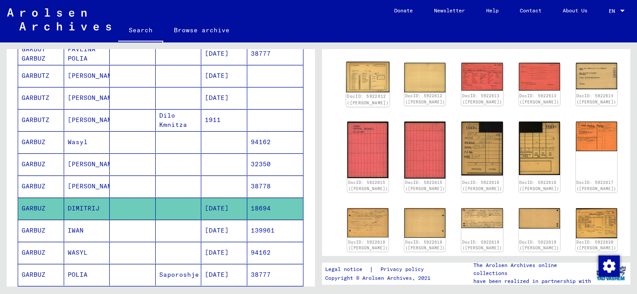
click at [361, 86] on img at bounding box center [368, 77] width 43 height 31
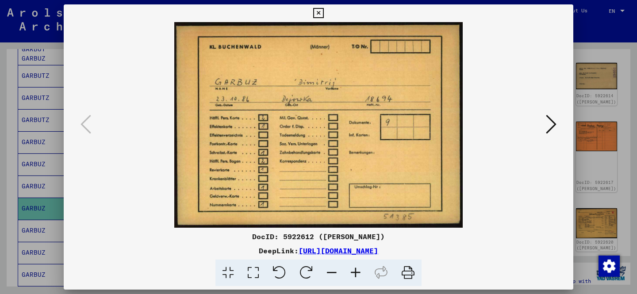
click at [555, 123] on icon at bounding box center [551, 124] width 11 height 21
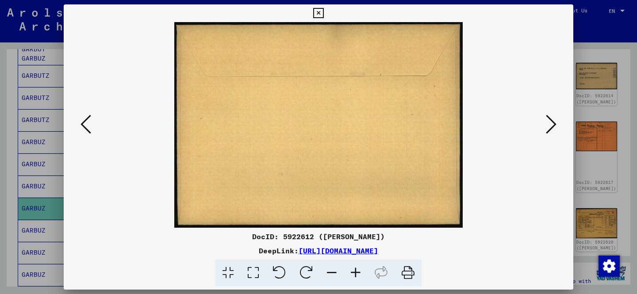
click at [555, 124] on icon at bounding box center [551, 124] width 11 height 21
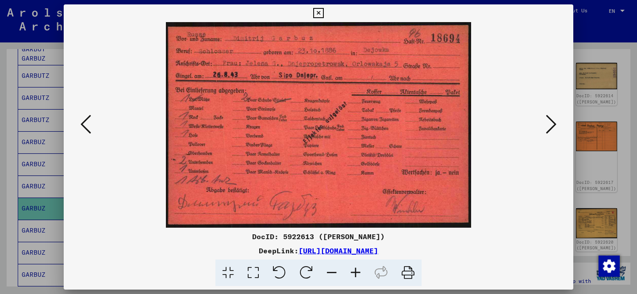
click at [555, 124] on icon at bounding box center [551, 124] width 11 height 21
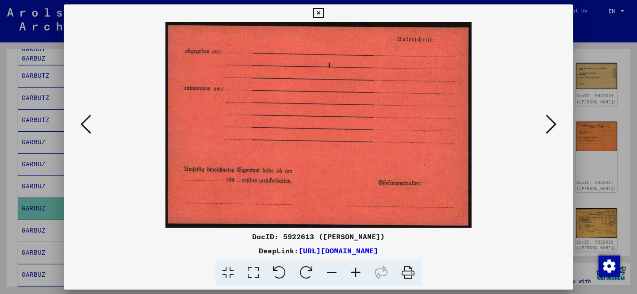
click at [555, 124] on icon at bounding box center [551, 124] width 11 height 21
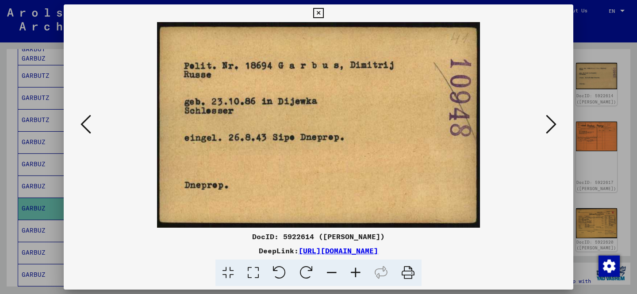
click at [555, 124] on icon at bounding box center [551, 124] width 11 height 21
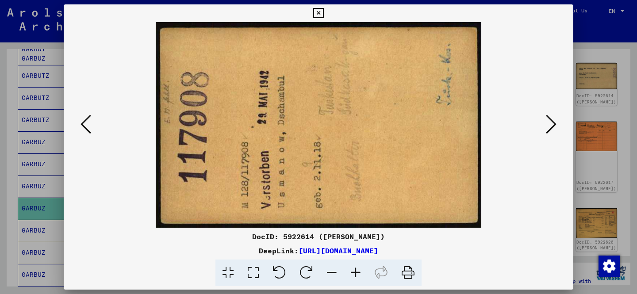
click at [555, 124] on icon at bounding box center [551, 124] width 11 height 21
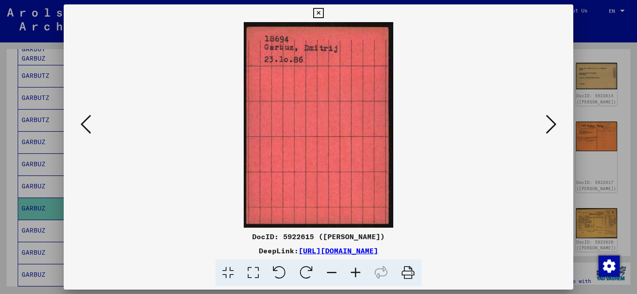
click at [555, 124] on icon at bounding box center [551, 124] width 11 height 21
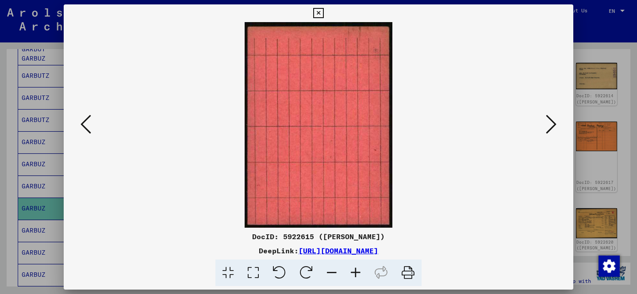
click at [555, 124] on icon at bounding box center [551, 124] width 11 height 21
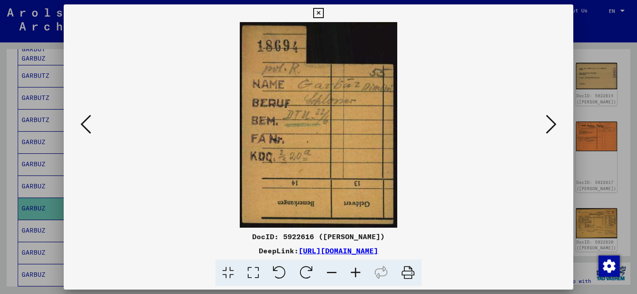
click at [555, 124] on icon at bounding box center [551, 124] width 11 height 21
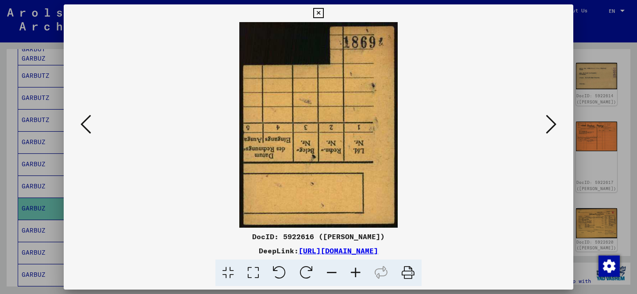
click at [555, 124] on icon at bounding box center [551, 124] width 11 height 21
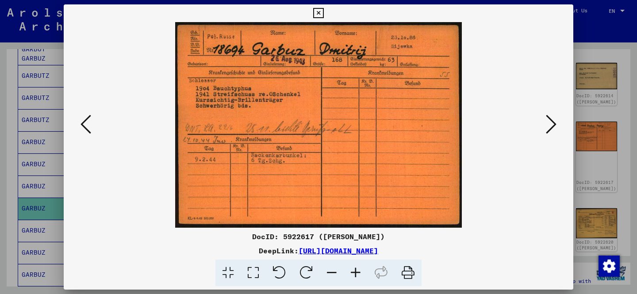
click at [621, 32] on div at bounding box center [318, 147] width 637 height 294
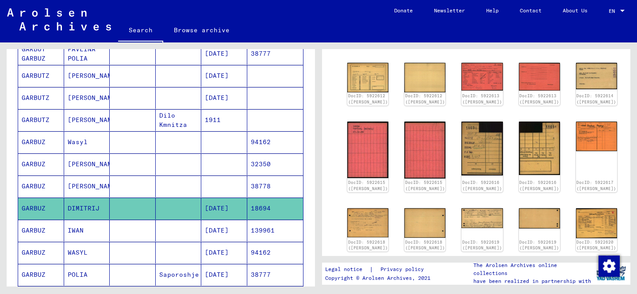
click at [57, 237] on mat-cell "GARBUZ" at bounding box center [41, 231] width 46 height 22
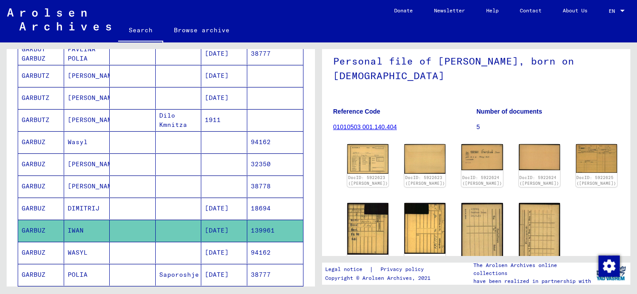
scroll to position [76, 0]
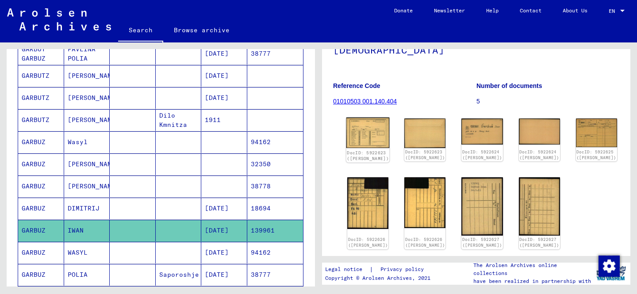
click at [360, 140] on img at bounding box center [368, 133] width 43 height 31
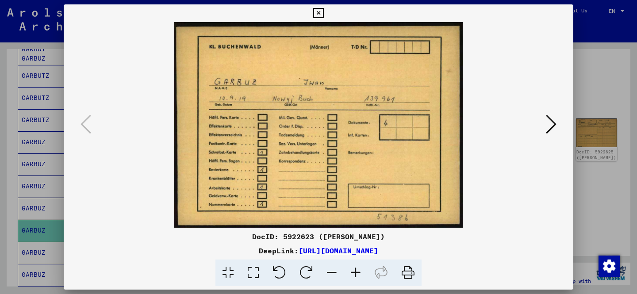
click at [551, 122] on icon at bounding box center [551, 124] width 11 height 21
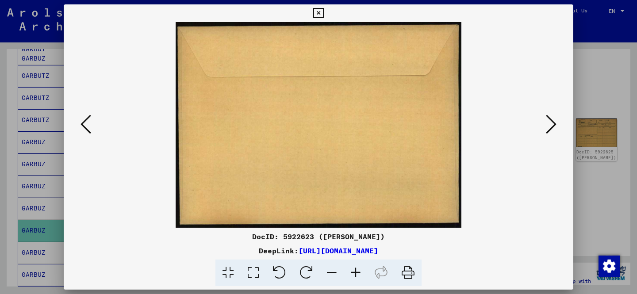
click at [551, 122] on icon at bounding box center [551, 124] width 11 height 21
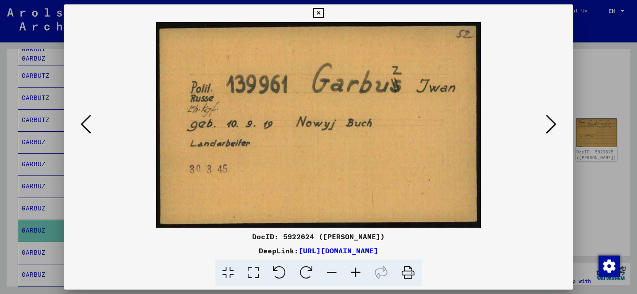
click at [551, 122] on icon at bounding box center [551, 124] width 11 height 21
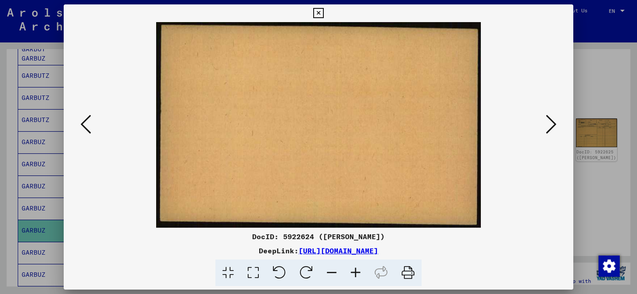
click at [81, 132] on icon at bounding box center [86, 124] width 11 height 21
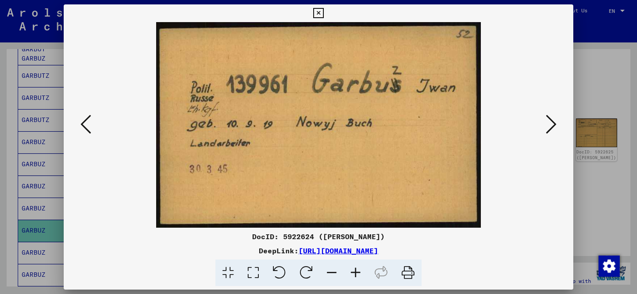
click at [549, 126] on icon at bounding box center [551, 124] width 11 height 21
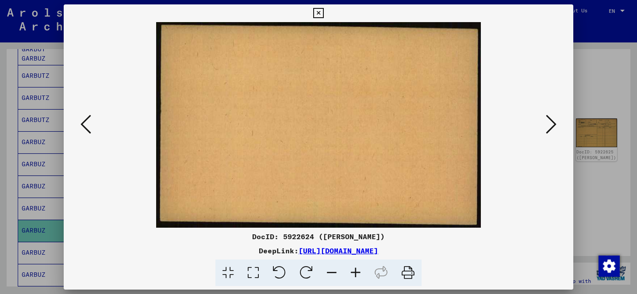
click at [549, 126] on icon at bounding box center [551, 124] width 11 height 21
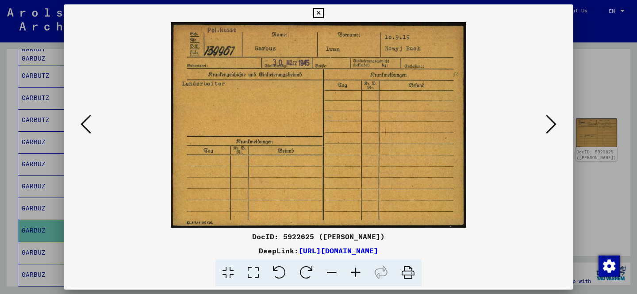
click at [549, 126] on icon at bounding box center [551, 124] width 11 height 21
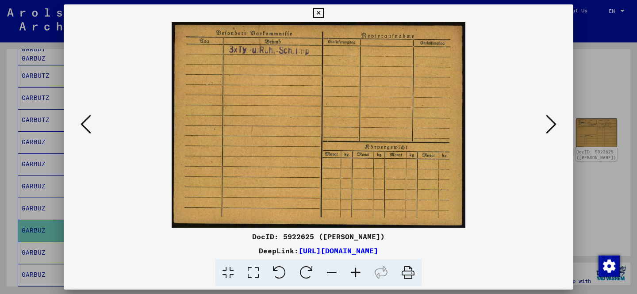
click at [549, 126] on icon at bounding box center [551, 124] width 11 height 21
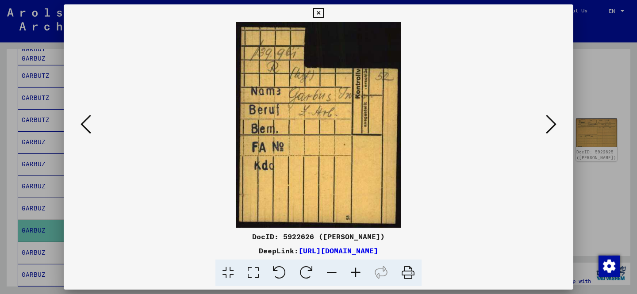
click at [549, 126] on icon at bounding box center [551, 124] width 11 height 21
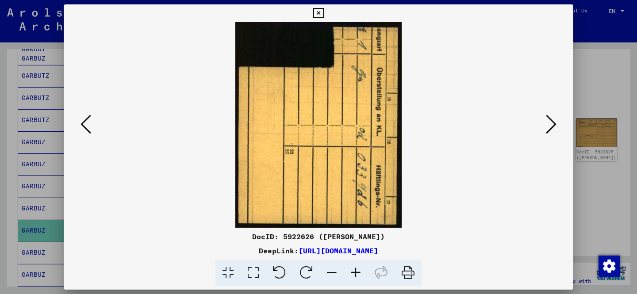
click at [549, 126] on icon at bounding box center [551, 124] width 11 height 21
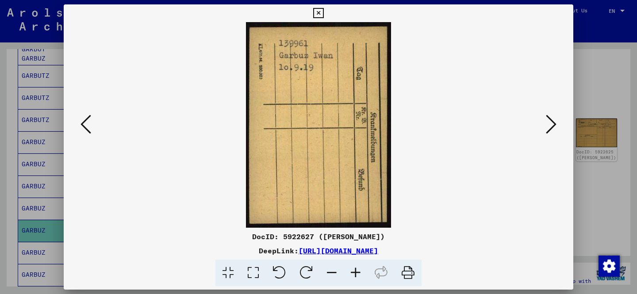
click at [549, 126] on icon at bounding box center [551, 124] width 11 height 21
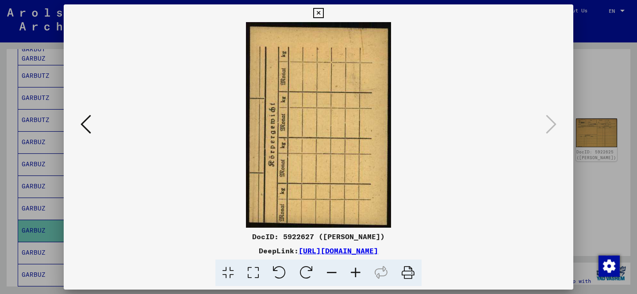
click at [601, 36] on div at bounding box center [318, 147] width 637 height 294
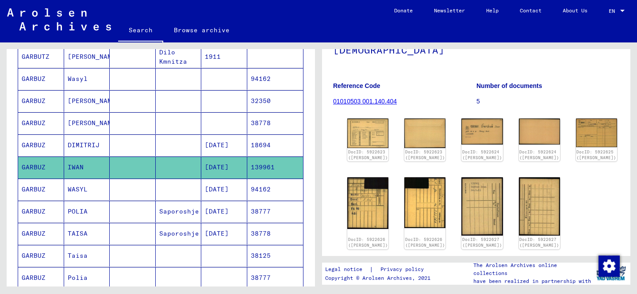
scroll to position [313, 0]
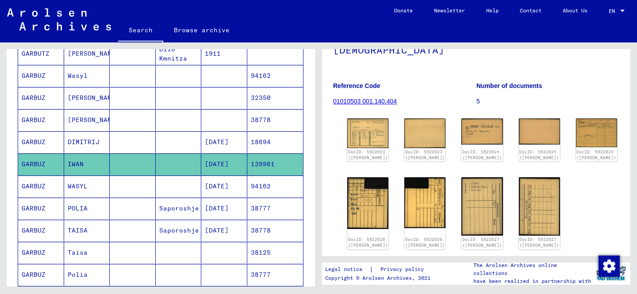
click at [113, 188] on mat-cell at bounding box center [133, 187] width 46 height 22
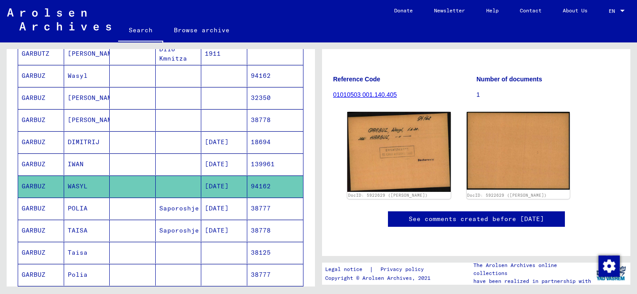
scroll to position [108, 0]
click at [126, 203] on mat-cell at bounding box center [133, 209] width 46 height 22
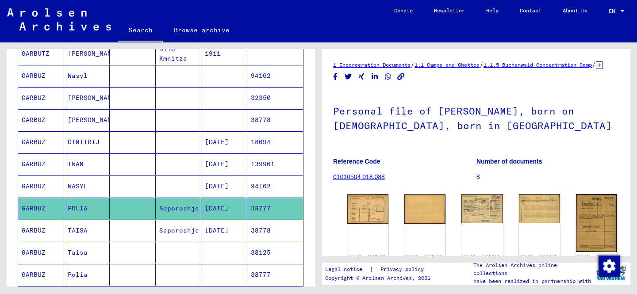
click at [107, 229] on mat-cell "TAISA" at bounding box center [87, 231] width 46 height 22
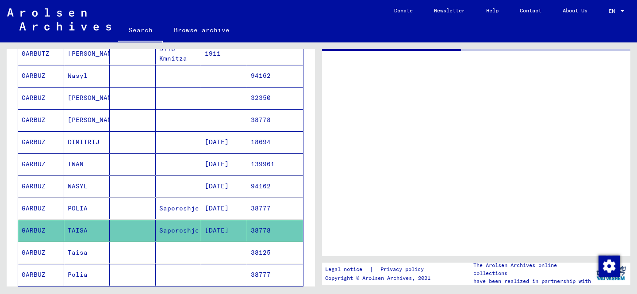
click at [106, 257] on mat-cell "Taisa" at bounding box center [87, 253] width 46 height 22
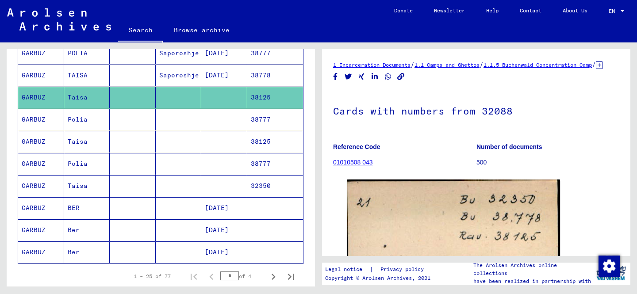
scroll to position [470, 0]
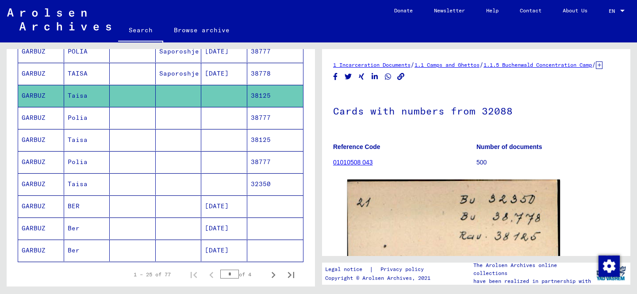
click at [81, 207] on mat-cell "BER" at bounding box center [87, 207] width 46 height 22
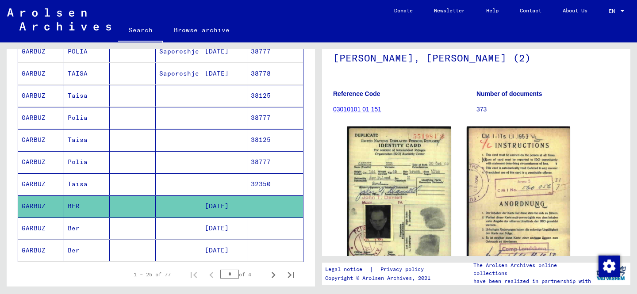
scroll to position [111, 0]
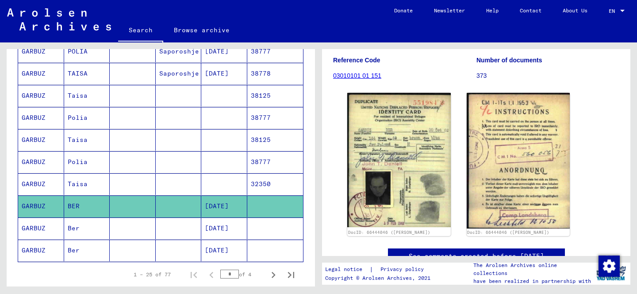
click at [435, 158] on img at bounding box center [399, 160] width 104 height 135
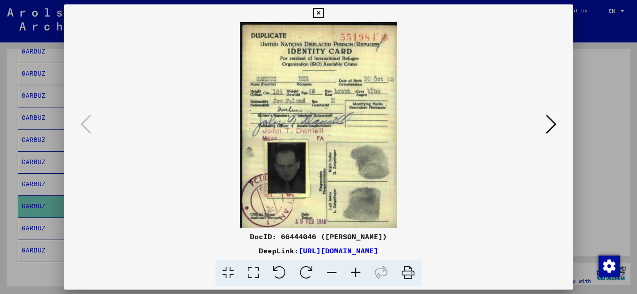
click at [554, 125] on icon at bounding box center [551, 124] width 11 height 21
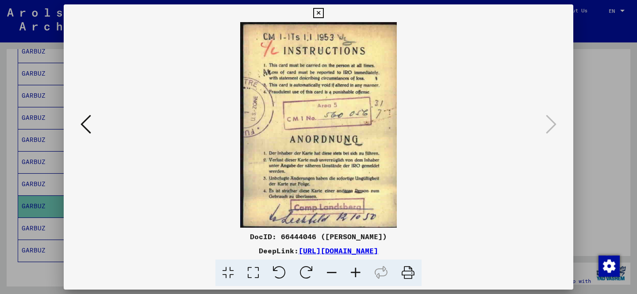
click at [85, 121] on icon at bounding box center [86, 124] width 11 height 21
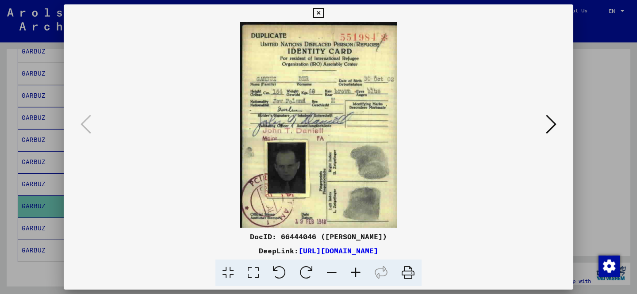
click at [604, 40] on div at bounding box center [318, 147] width 637 height 294
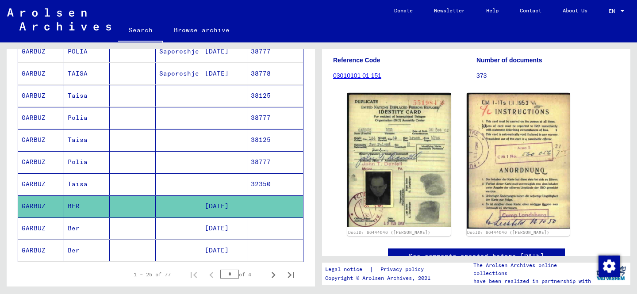
click at [90, 231] on mat-cell "Ber" at bounding box center [87, 229] width 46 height 22
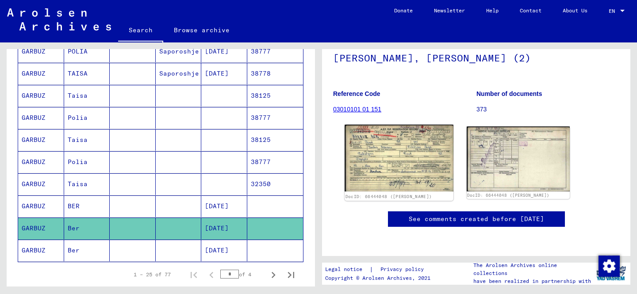
scroll to position [104, 0]
click at [402, 147] on img at bounding box center [399, 158] width 108 height 67
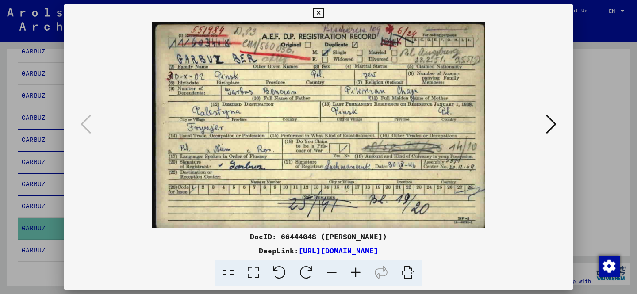
click at [559, 118] on div at bounding box center [319, 125] width 510 height 206
click at [555, 120] on icon at bounding box center [551, 124] width 11 height 21
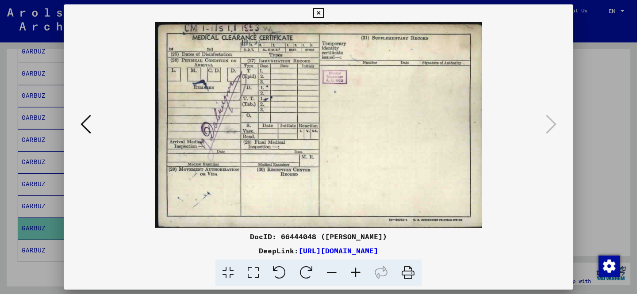
click at [580, 89] on div at bounding box center [318, 147] width 637 height 294
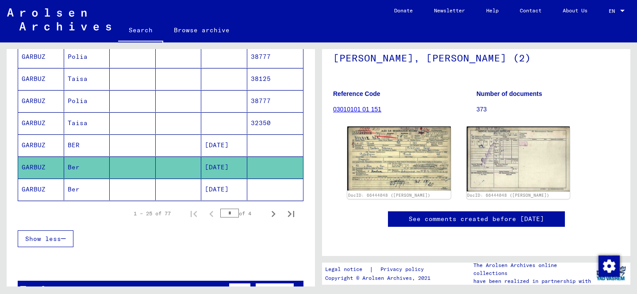
scroll to position [553, 0]
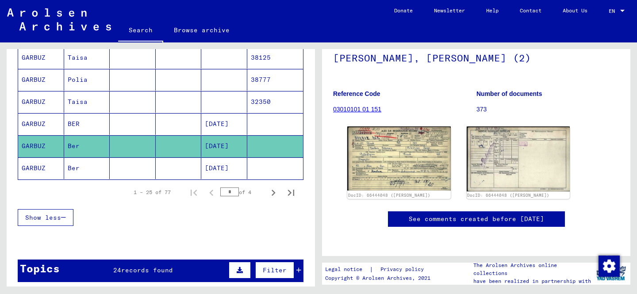
click at [127, 174] on mat-cell at bounding box center [133, 169] width 46 height 22
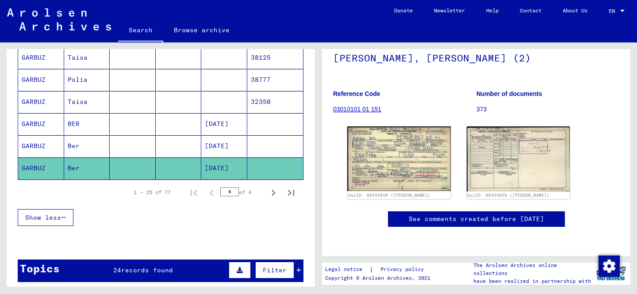
scroll to position [75, 0]
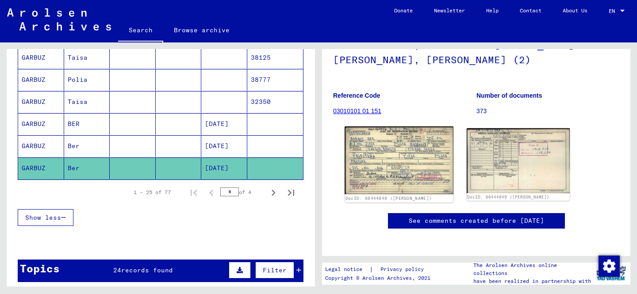
click at [411, 189] on img at bounding box center [399, 161] width 108 height 68
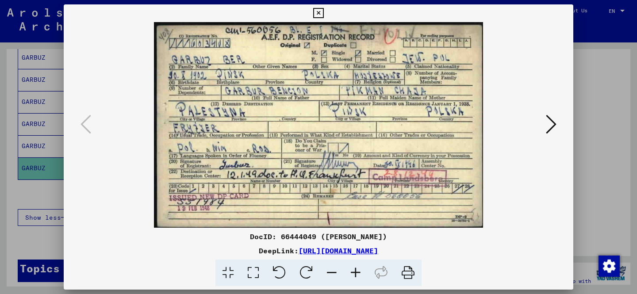
click at [551, 125] on icon at bounding box center [551, 124] width 11 height 21
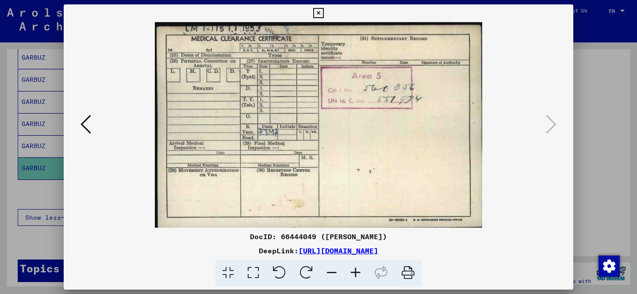
click at [614, 47] on div at bounding box center [318, 147] width 637 height 294
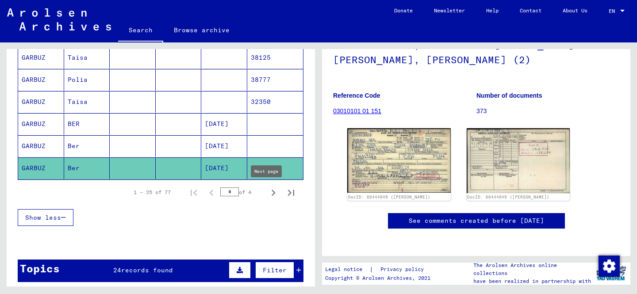
click at [267, 195] on icon "Next page" at bounding box center [273, 193] width 12 height 12
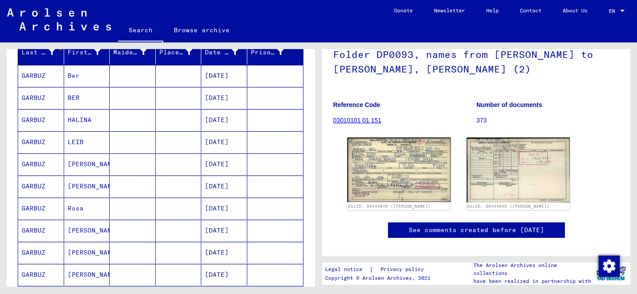
scroll to position [114, 0]
click at [86, 119] on mat-cell "HALINA" at bounding box center [87, 120] width 46 height 22
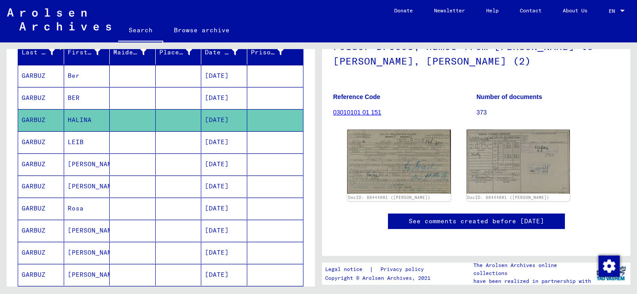
scroll to position [123, 0]
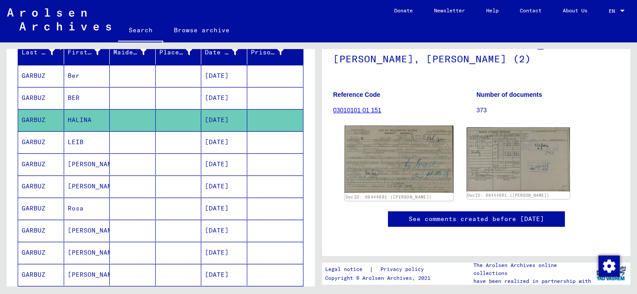
click at [389, 127] on img at bounding box center [399, 159] width 108 height 67
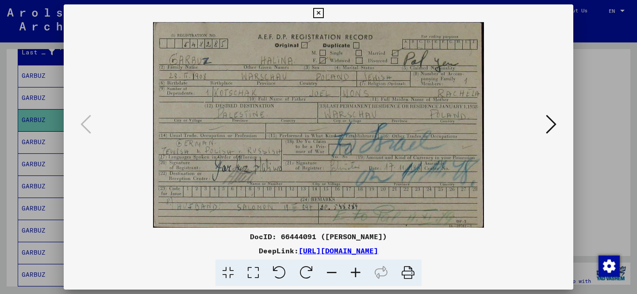
click at [603, 27] on div at bounding box center [318, 147] width 637 height 294
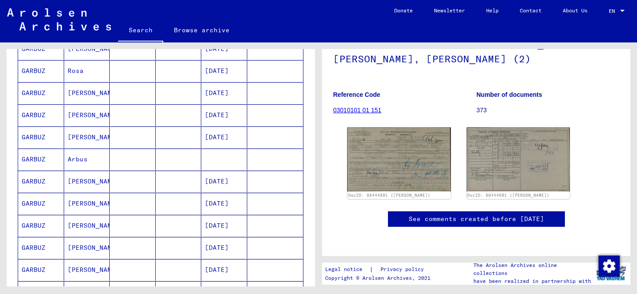
scroll to position [258, 0]
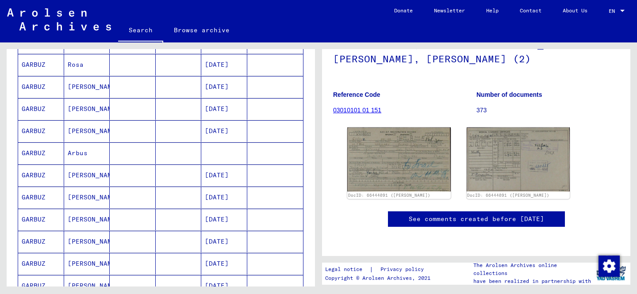
click at [83, 220] on mat-cell "[PERSON_NAME]" at bounding box center [87, 220] width 46 height 22
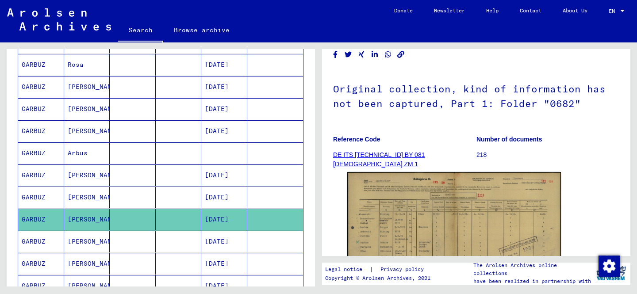
scroll to position [98, 0]
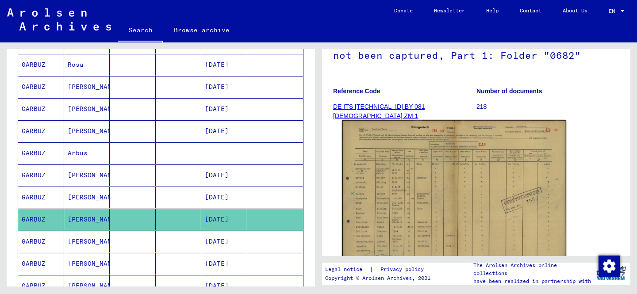
click at [423, 174] on img at bounding box center [454, 199] width 224 height 159
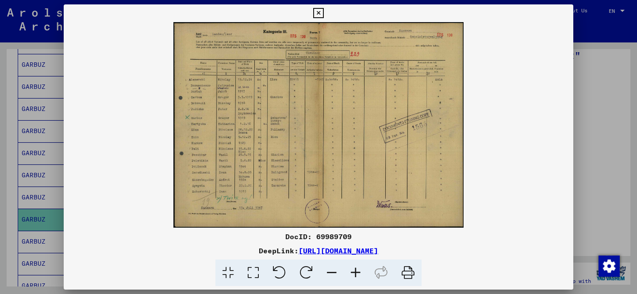
click at [608, 85] on div at bounding box center [318, 147] width 637 height 294
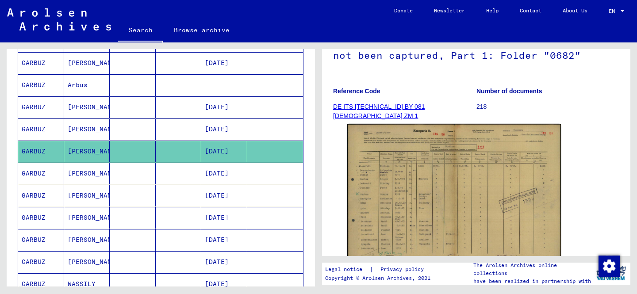
scroll to position [328, 0]
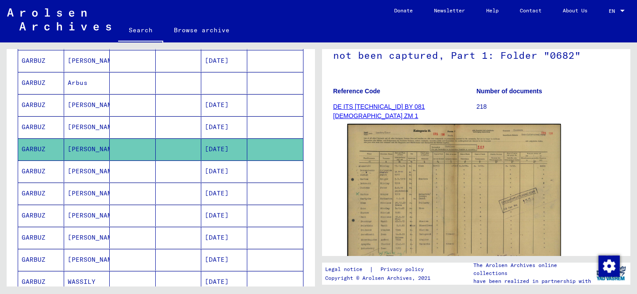
click at [92, 233] on mat-cell "[PERSON_NAME]" at bounding box center [87, 238] width 46 height 22
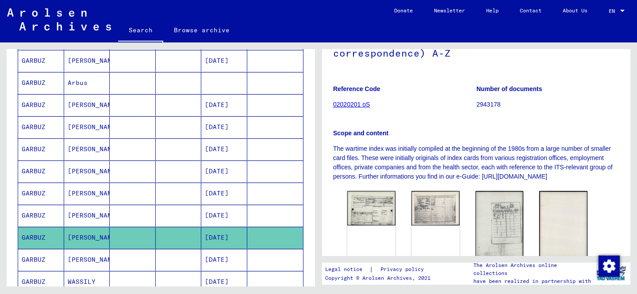
scroll to position [132, 0]
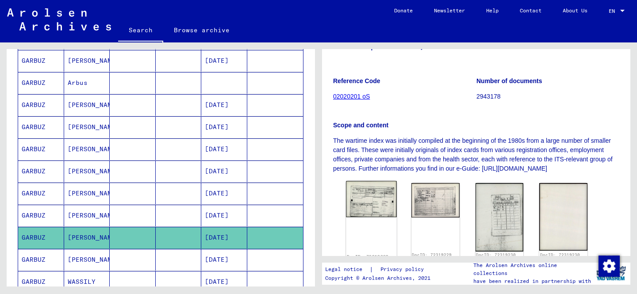
click at [377, 189] on img at bounding box center [371, 199] width 50 height 36
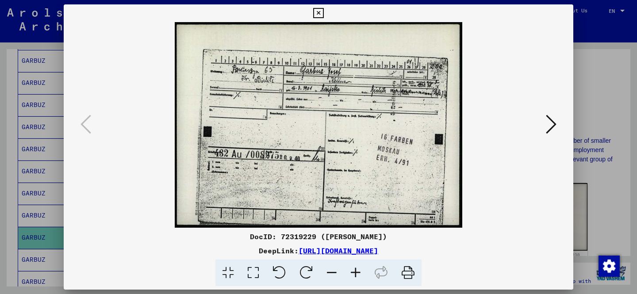
click at [547, 120] on icon at bounding box center [551, 124] width 11 height 21
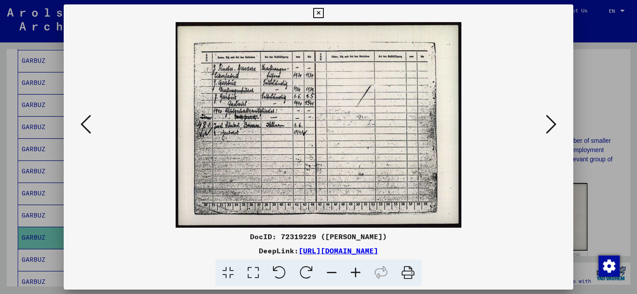
click at [361, 277] on icon at bounding box center [356, 273] width 24 height 27
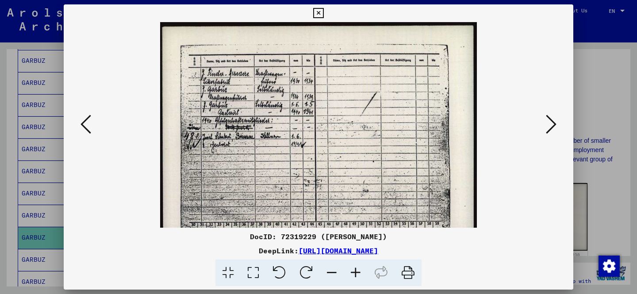
click at [361, 277] on icon at bounding box center [356, 273] width 24 height 27
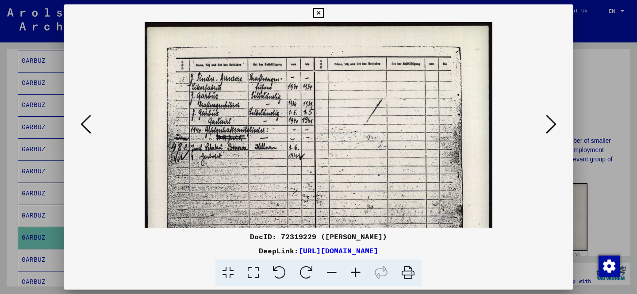
click at [361, 277] on icon at bounding box center [356, 273] width 24 height 27
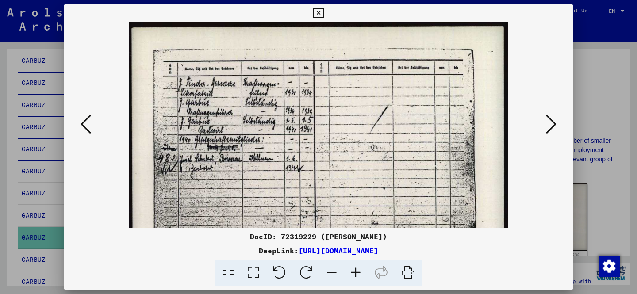
click at [544, 126] on button at bounding box center [552, 124] width 16 height 25
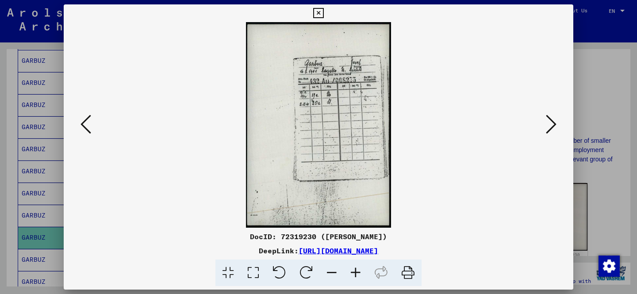
drag, startPoint x: 544, startPoint y: 126, endPoint x: 409, endPoint y: 97, distance: 138.5
click at [409, 97] on div at bounding box center [319, 125] width 510 height 206
click at [346, 67] on img at bounding box center [318, 125] width 145 height 206
click at [355, 268] on icon at bounding box center [356, 273] width 24 height 27
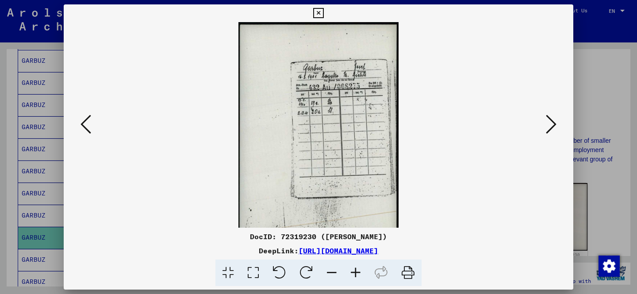
click at [355, 268] on icon at bounding box center [356, 273] width 24 height 27
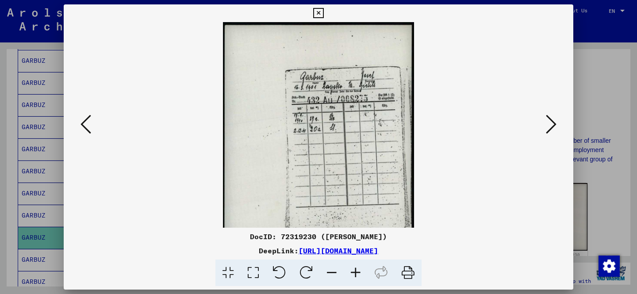
click at [355, 268] on icon at bounding box center [356, 273] width 24 height 27
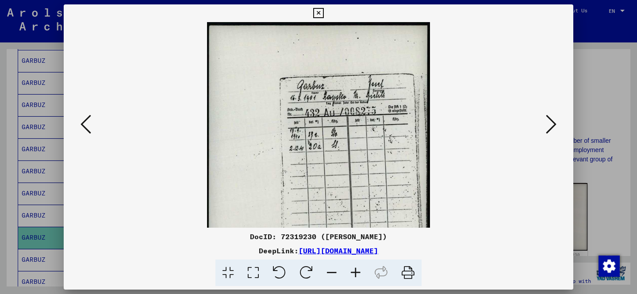
click at [355, 268] on icon at bounding box center [356, 273] width 24 height 27
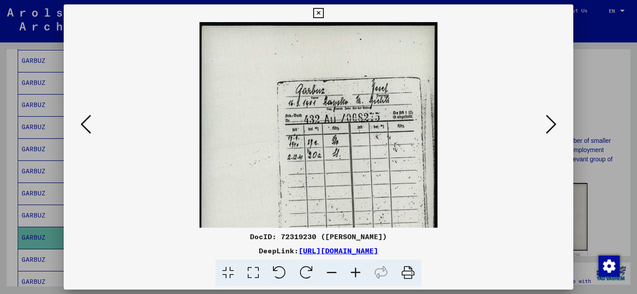
click at [355, 268] on icon at bounding box center [356, 273] width 24 height 27
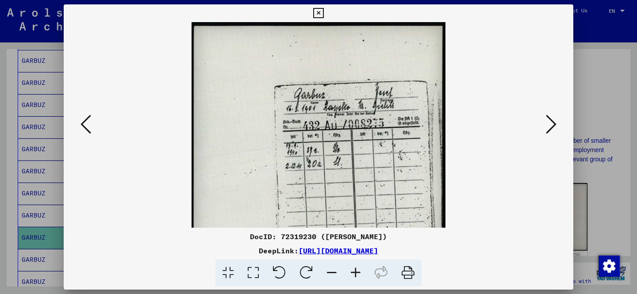
click at [355, 268] on icon at bounding box center [356, 273] width 24 height 27
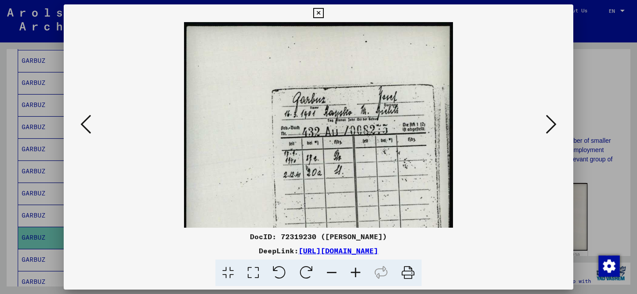
click at [89, 130] on icon at bounding box center [86, 124] width 11 height 21
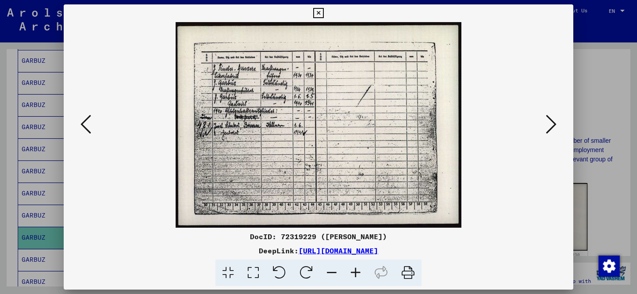
click at [355, 274] on icon at bounding box center [356, 273] width 24 height 27
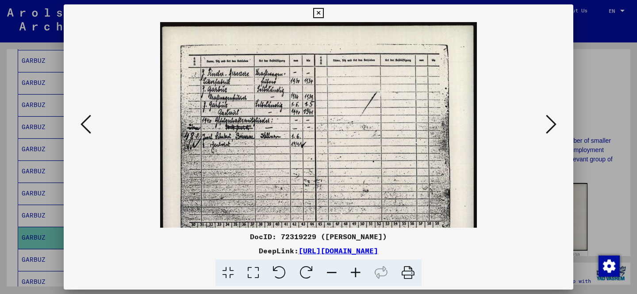
click at [355, 274] on icon at bounding box center [356, 273] width 24 height 27
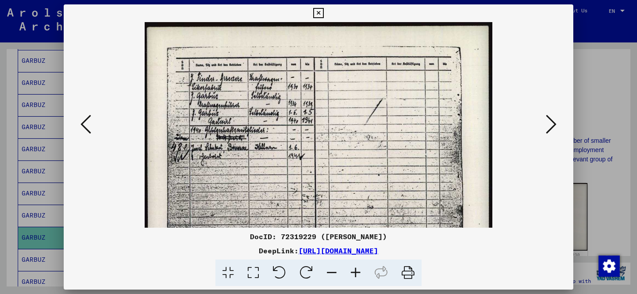
click at [355, 274] on icon at bounding box center [356, 273] width 24 height 27
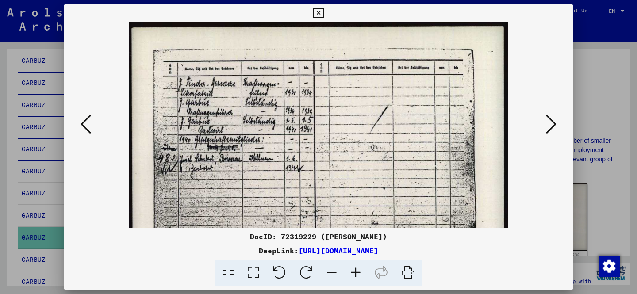
click at [355, 274] on icon at bounding box center [356, 273] width 24 height 27
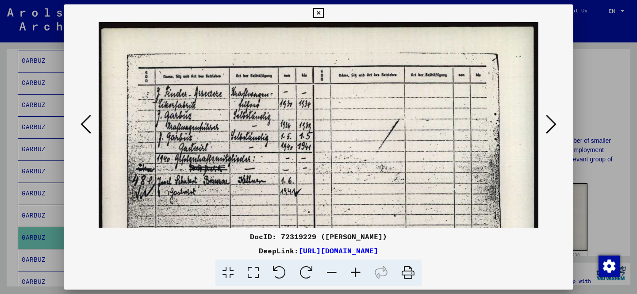
click at [355, 274] on icon at bounding box center [356, 273] width 24 height 27
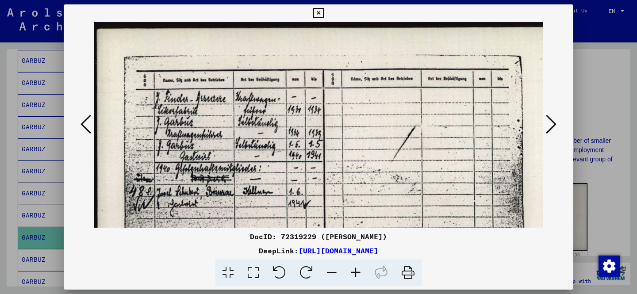
click at [355, 274] on icon at bounding box center [356, 273] width 24 height 27
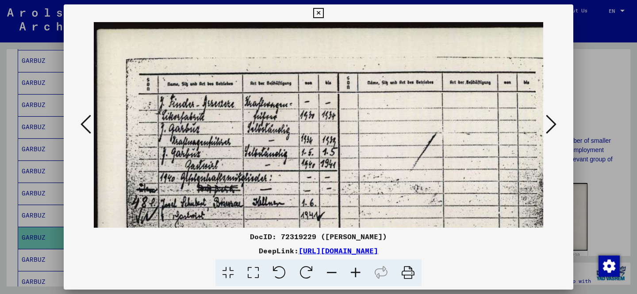
click at [597, 24] on div at bounding box center [318, 147] width 637 height 294
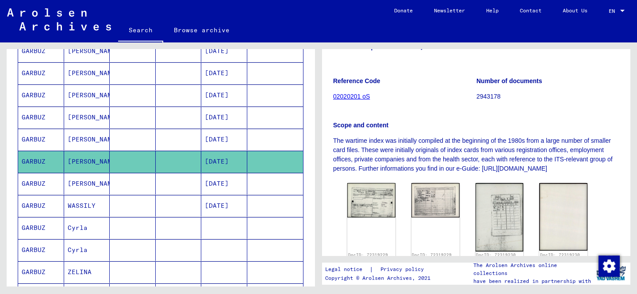
scroll to position [408, 0]
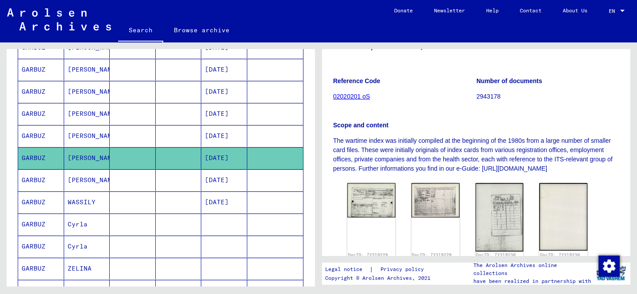
click at [78, 181] on mat-cell "[PERSON_NAME]" at bounding box center [87, 181] width 46 height 22
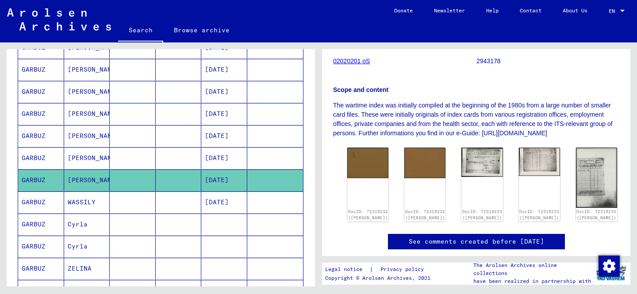
scroll to position [168, 0]
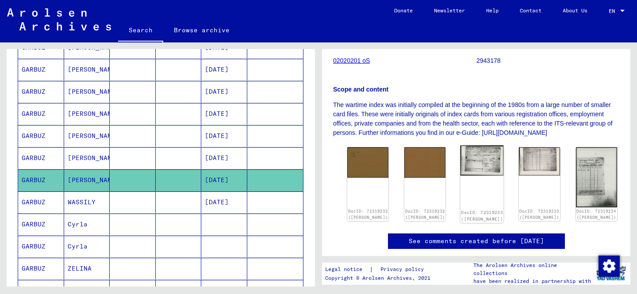
click at [461, 151] on img at bounding box center [482, 161] width 43 height 31
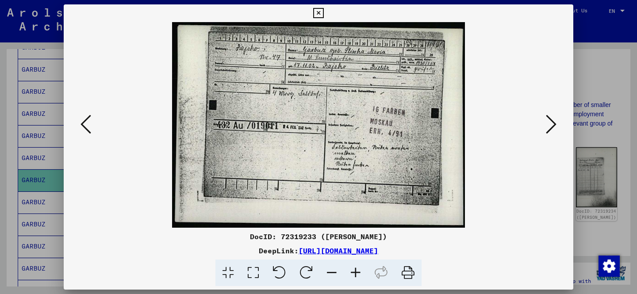
click at [539, 131] on img at bounding box center [319, 125] width 450 height 206
click at [587, 77] on div at bounding box center [318, 147] width 637 height 294
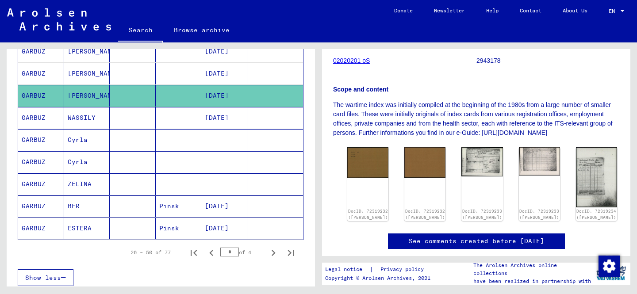
scroll to position [496, 0]
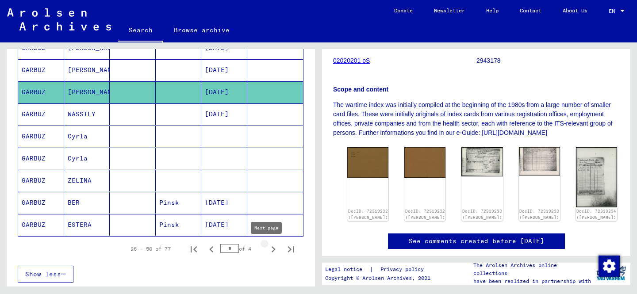
click at [267, 249] on icon "Next page" at bounding box center [273, 249] width 12 height 12
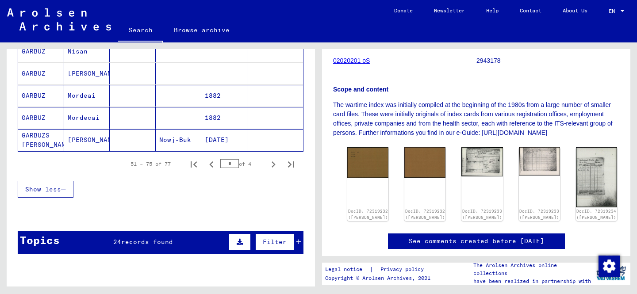
scroll to position [532, 0]
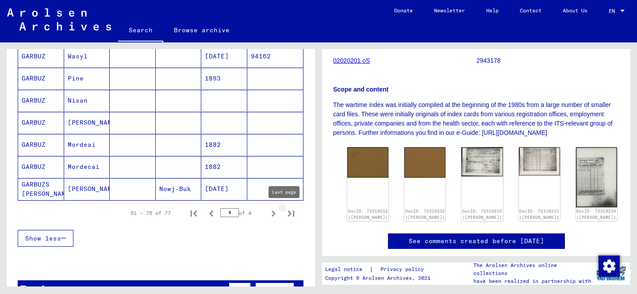
click at [282, 214] on button "Last page" at bounding box center [291, 213] width 18 height 18
type input "*"
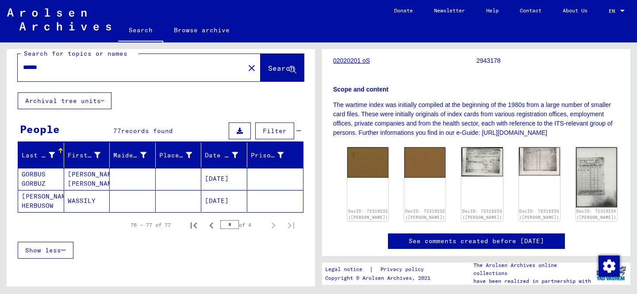
scroll to position [0, 0]
